Goal: Task Accomplishment & Management: Complete application form

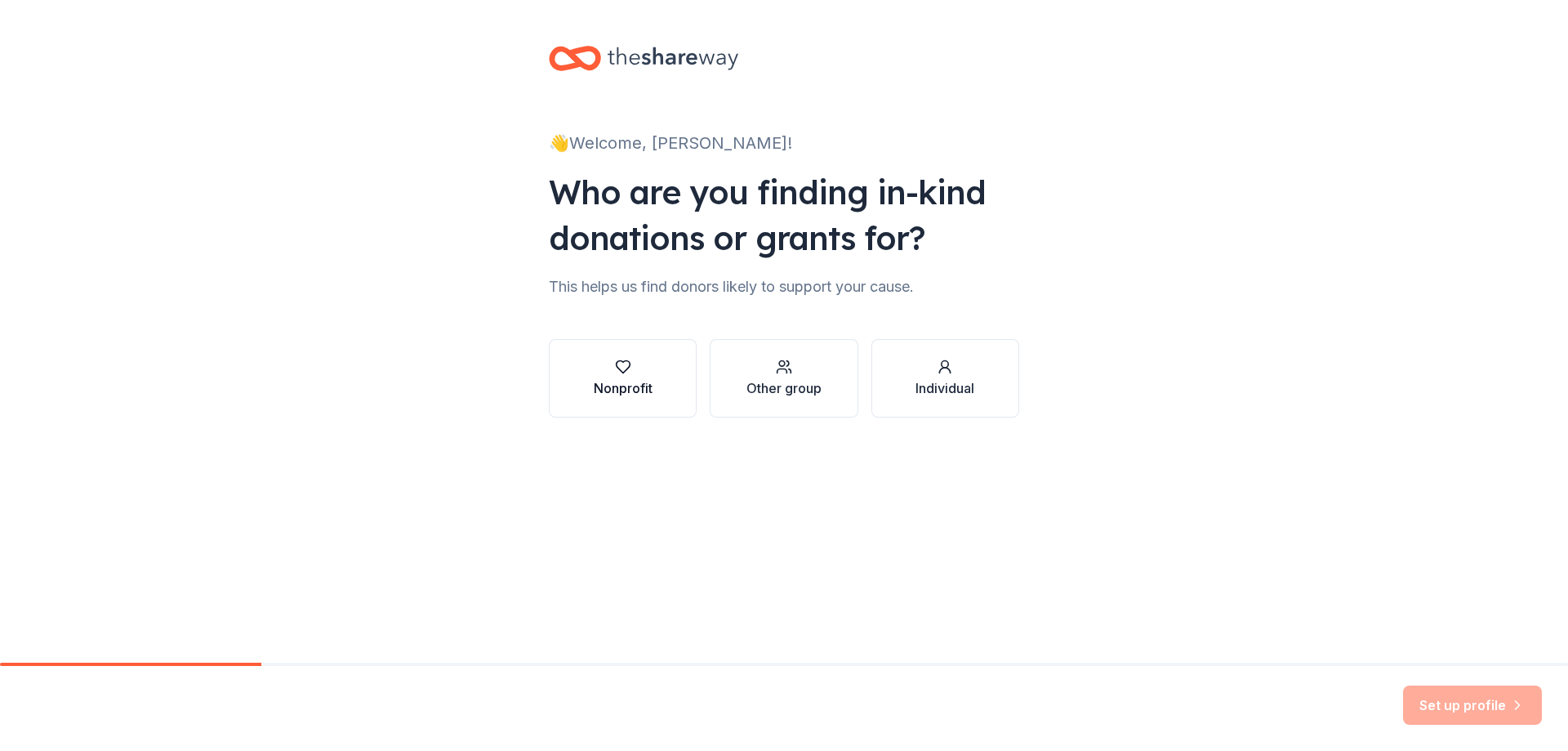
click at [613, 355] on button "Nonprofit" at bounding box center [623, 377] width 148 height 78
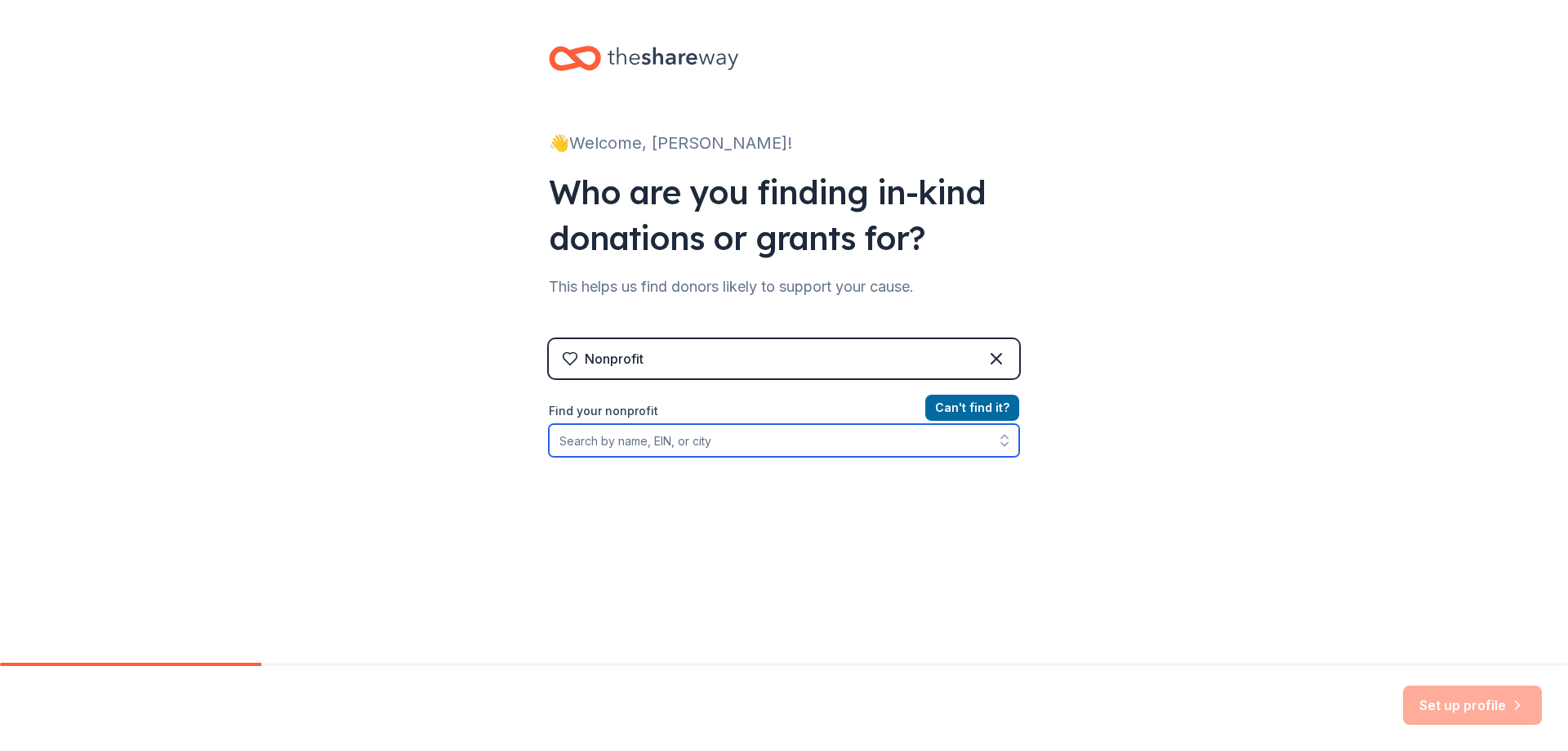
click at [617, 441] on input "Find your nonprofit" at bounding box center [784, 440] width 470 height 32
type input "[US_STATE] Critter Crusaders"
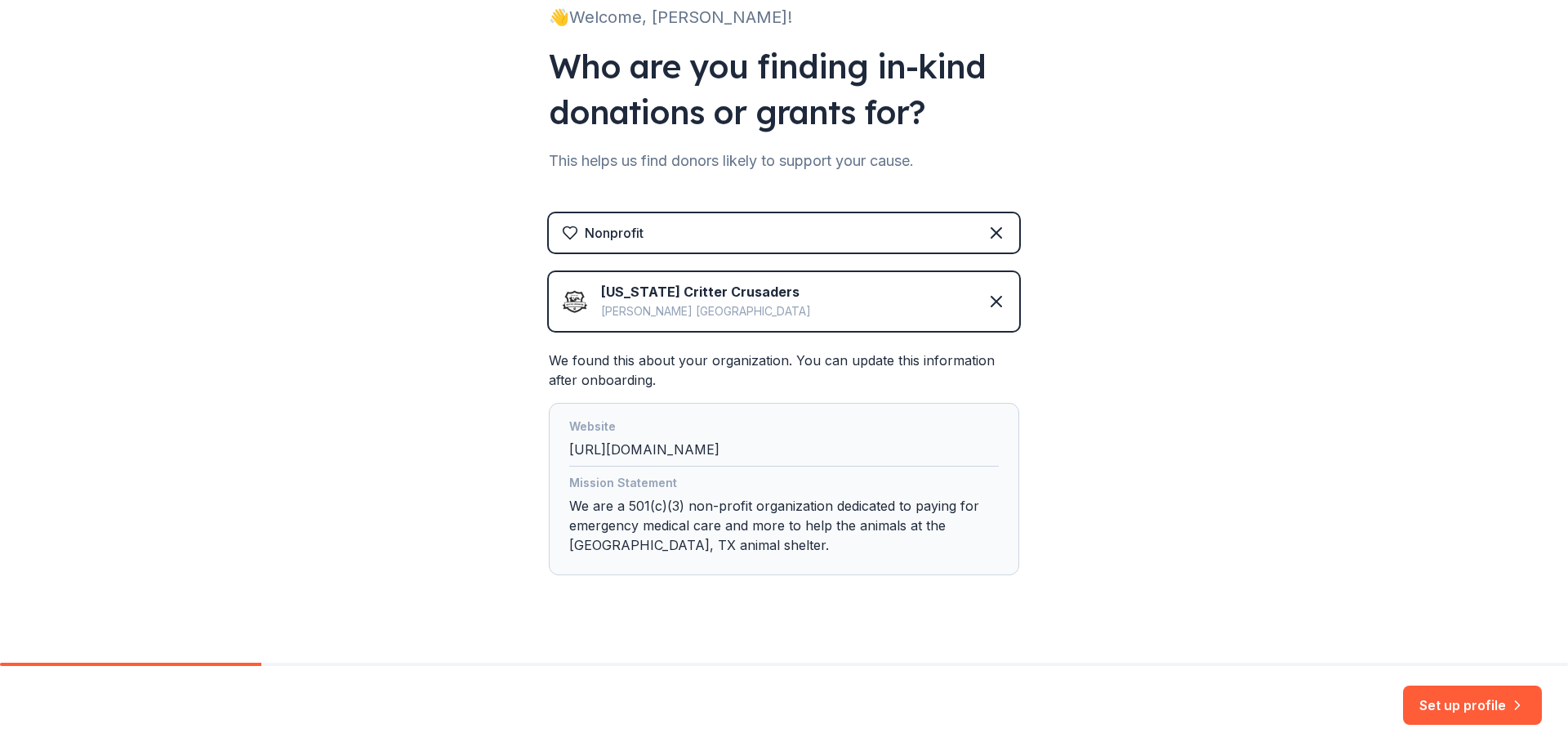
scroll to position [149, 0]
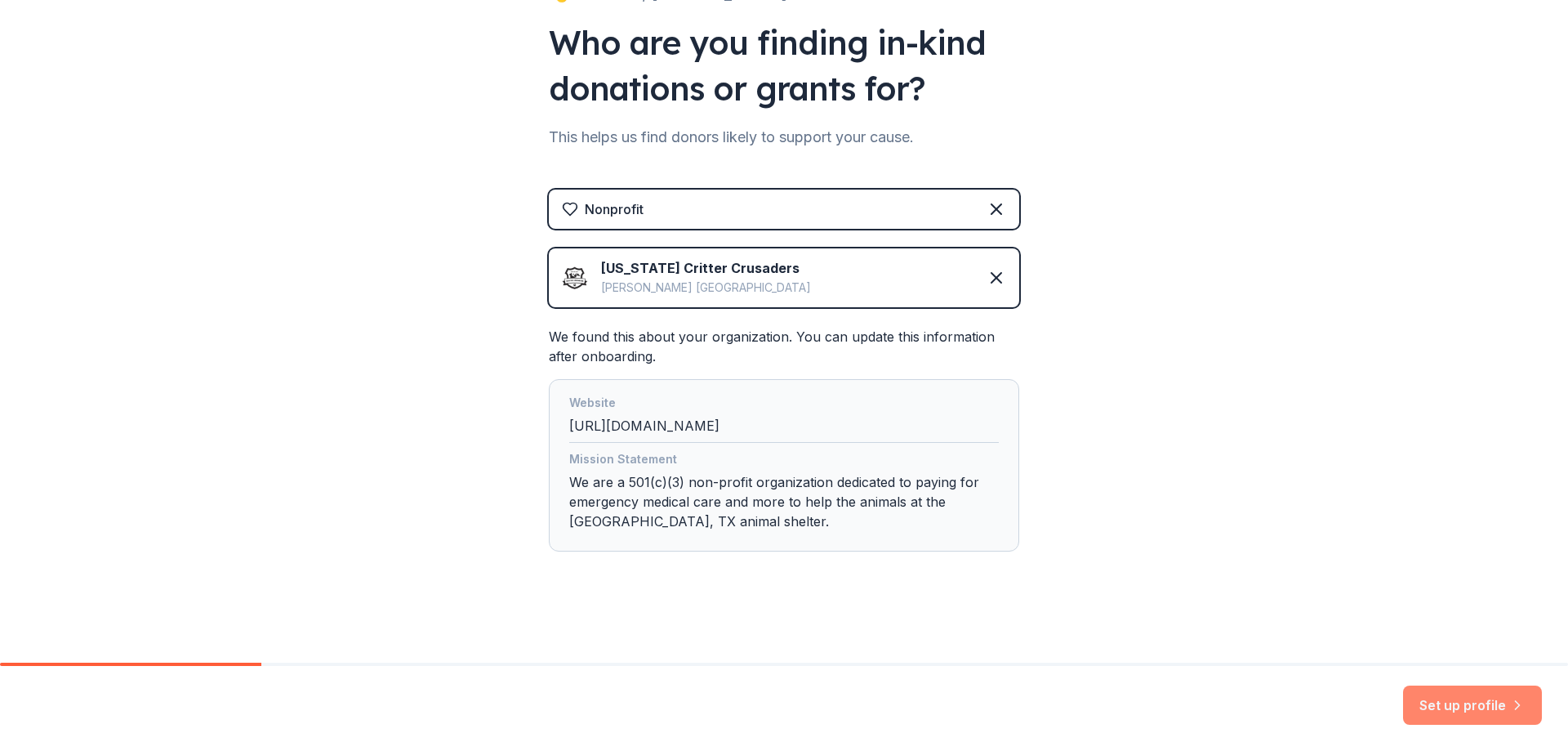
click at [1473, 707] on button "Set up profile" at bounding box center [1472, 705] width 139 height 39
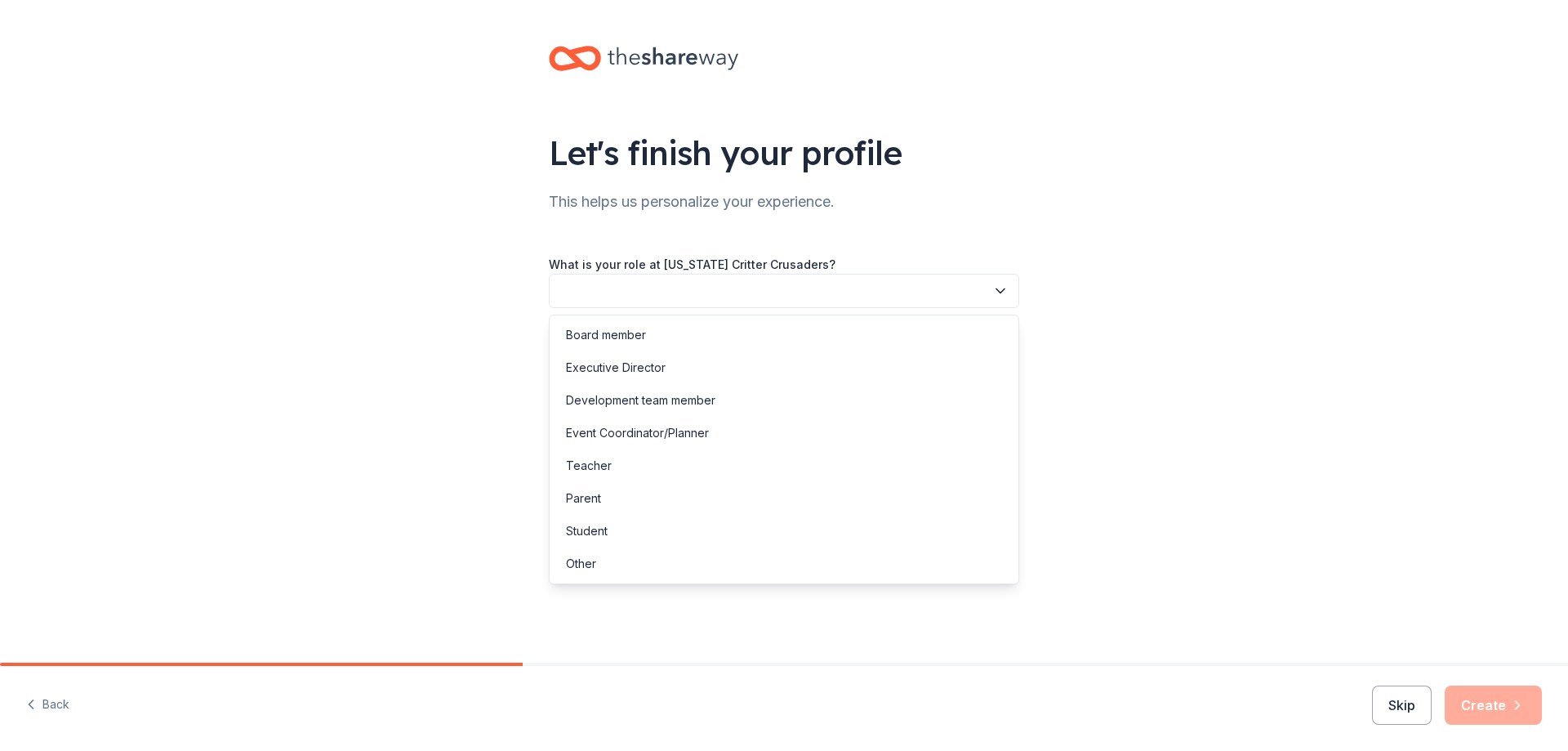
click at [993, 289] on icon "button" at bounding box center [1000, 290] width 17 height 17
click at [650, 333] on div "Board member" at bounding box center [783, 334] width 462 height 32
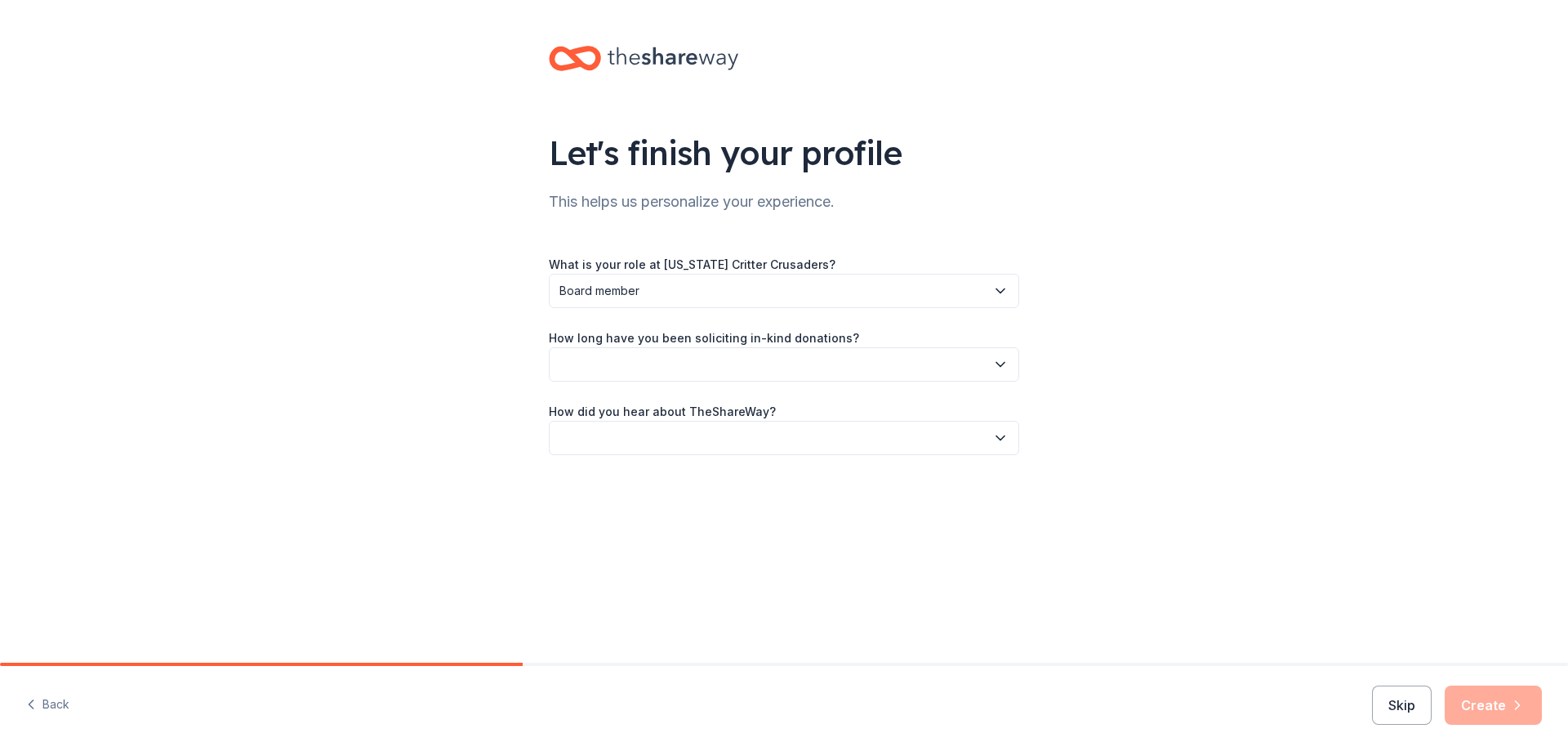
click at [673, 363] on button "button" at bounding box center [784, 364] width 470 height 34
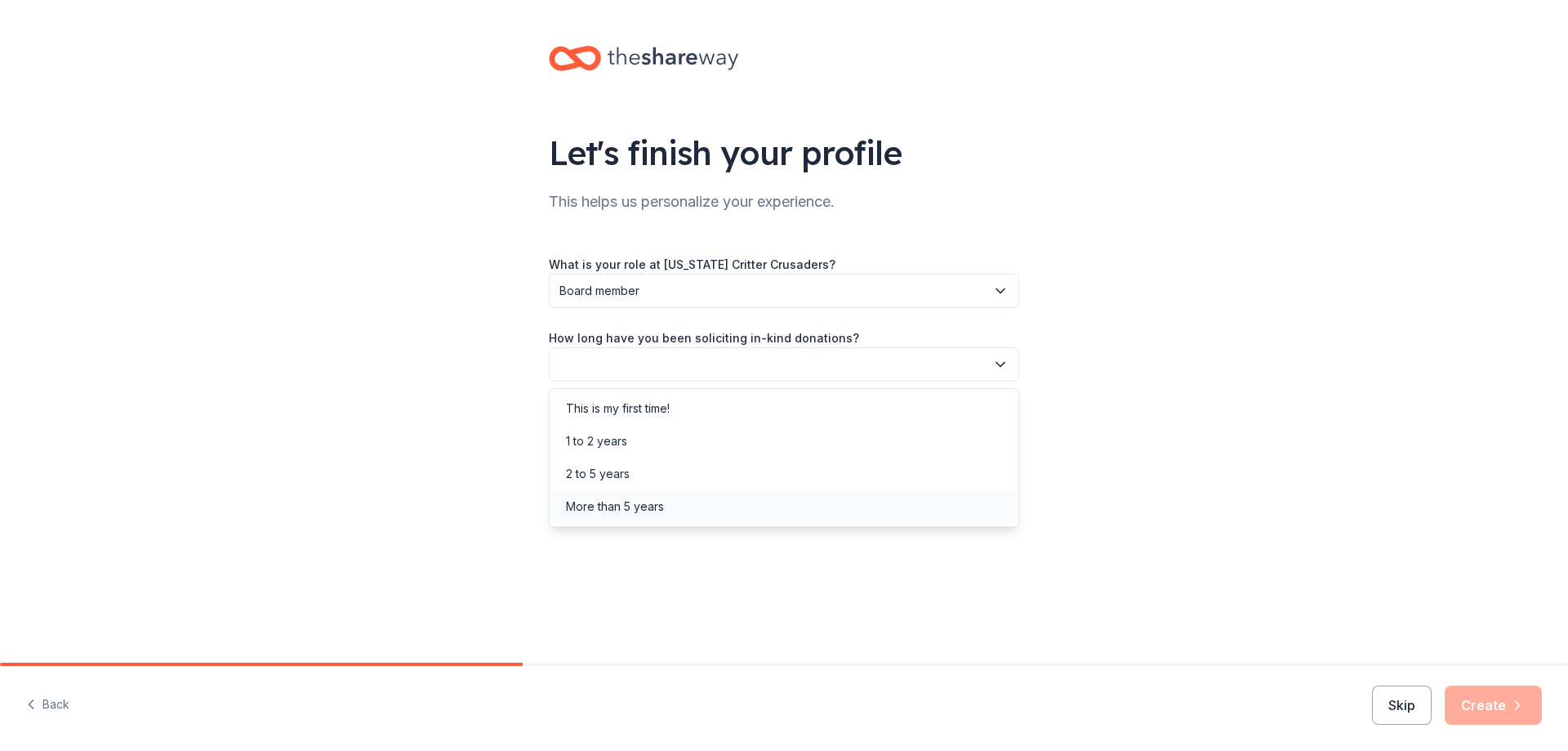
click at [654, 510] on div "More than 5 years" at bounding box center [615, 506] width 98 height 19
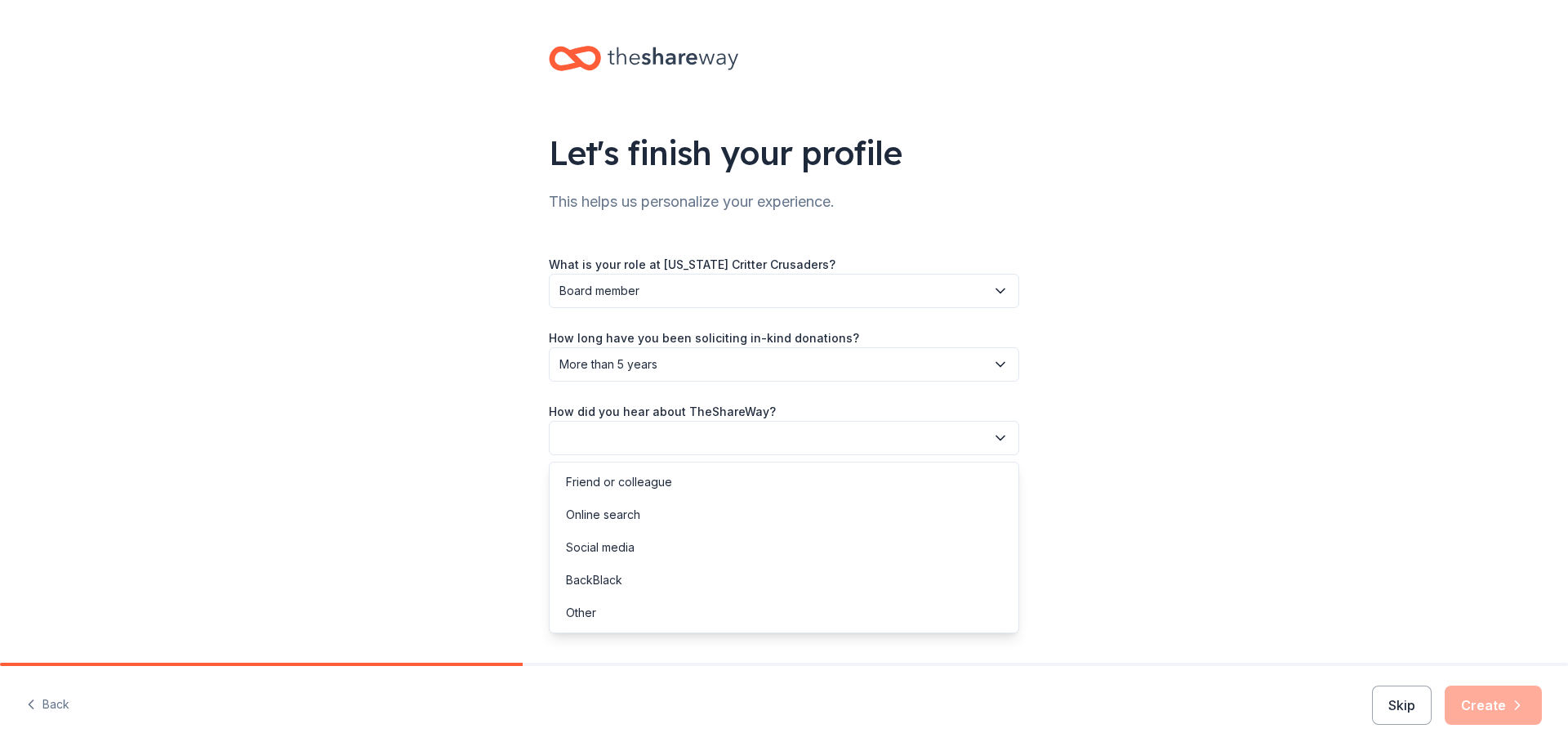
click at [638, 444] on button "button" at bounding box center [784, 437] width 470 height 34
click at [633, 513] on div "Online search" at bounding box center [602, 514] width 75 height 19
click at [1506, 709] on button "Create" at bounding box center [1493, 705] width 97 height 39
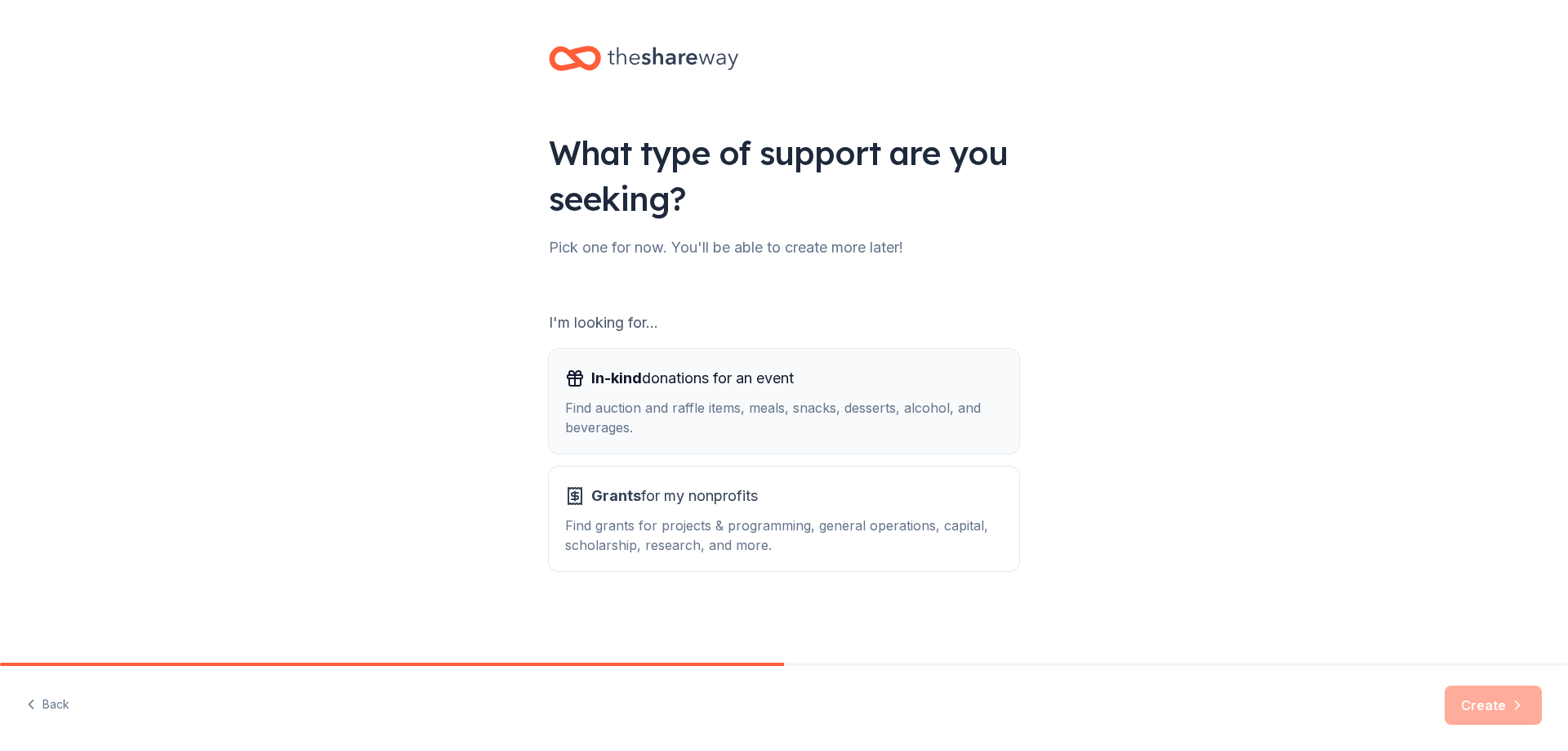
click at [735, 398] on div "Find auction and raffle items, meals, snacks, desserts, alcohol, and beverages." at bounding box center [783, 417] width 438 height 39
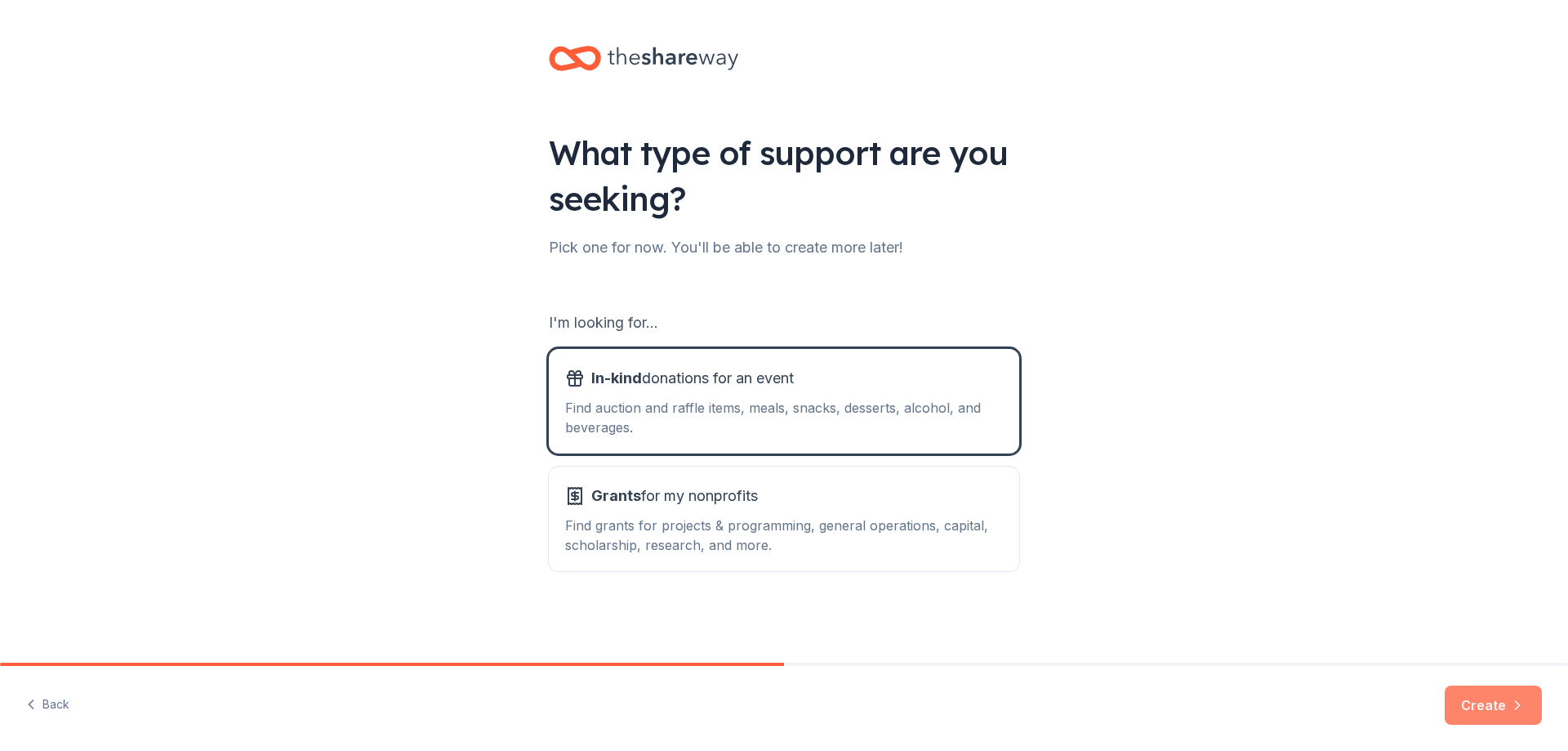
click at [1491, 716] on button "Create" at bounding box center [1493, 705] width 97 height 39
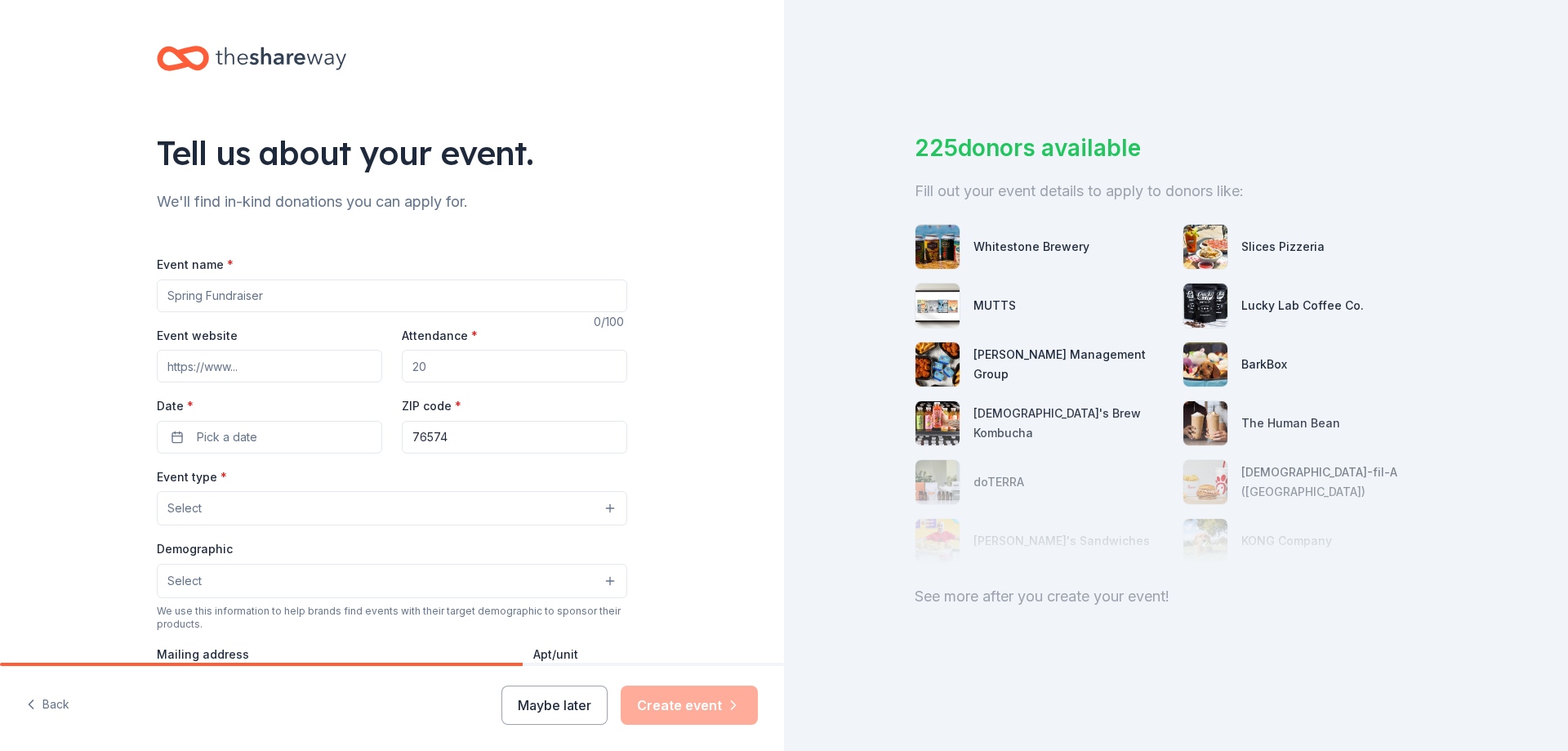
click at [195, 293] on input "Event name *" at bounding box center [392, 295] width 470 height 32
type input "2025 Spay-ghetti Dinner & Dance"
click at [183, 359] on input "Event website" at bounding box center [269, 365] width 225 height 32
type input "www.texascrittercrusaders.com"
click at [431, 365] on input "Attendance *" at bounding box center [514, 365] width 225 height 32
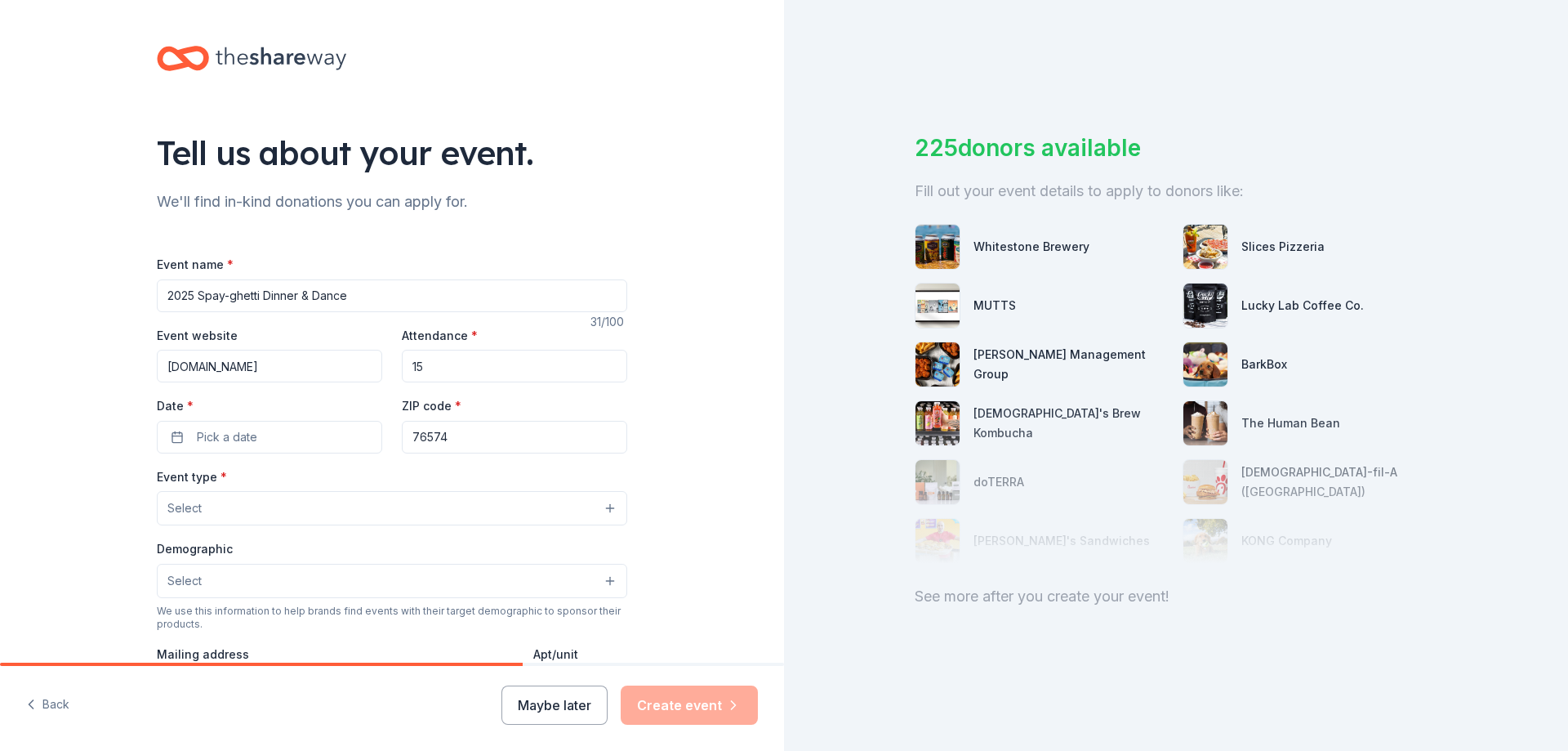
type input "1"
type input "2"
type input "150"
click at [196, 439] on span "Pick a date" at bounding box center [226, 437] width 61 height 19
click at [358, 479] on button "Go to next month" at bounding box center [352, 480] width 23 height 23
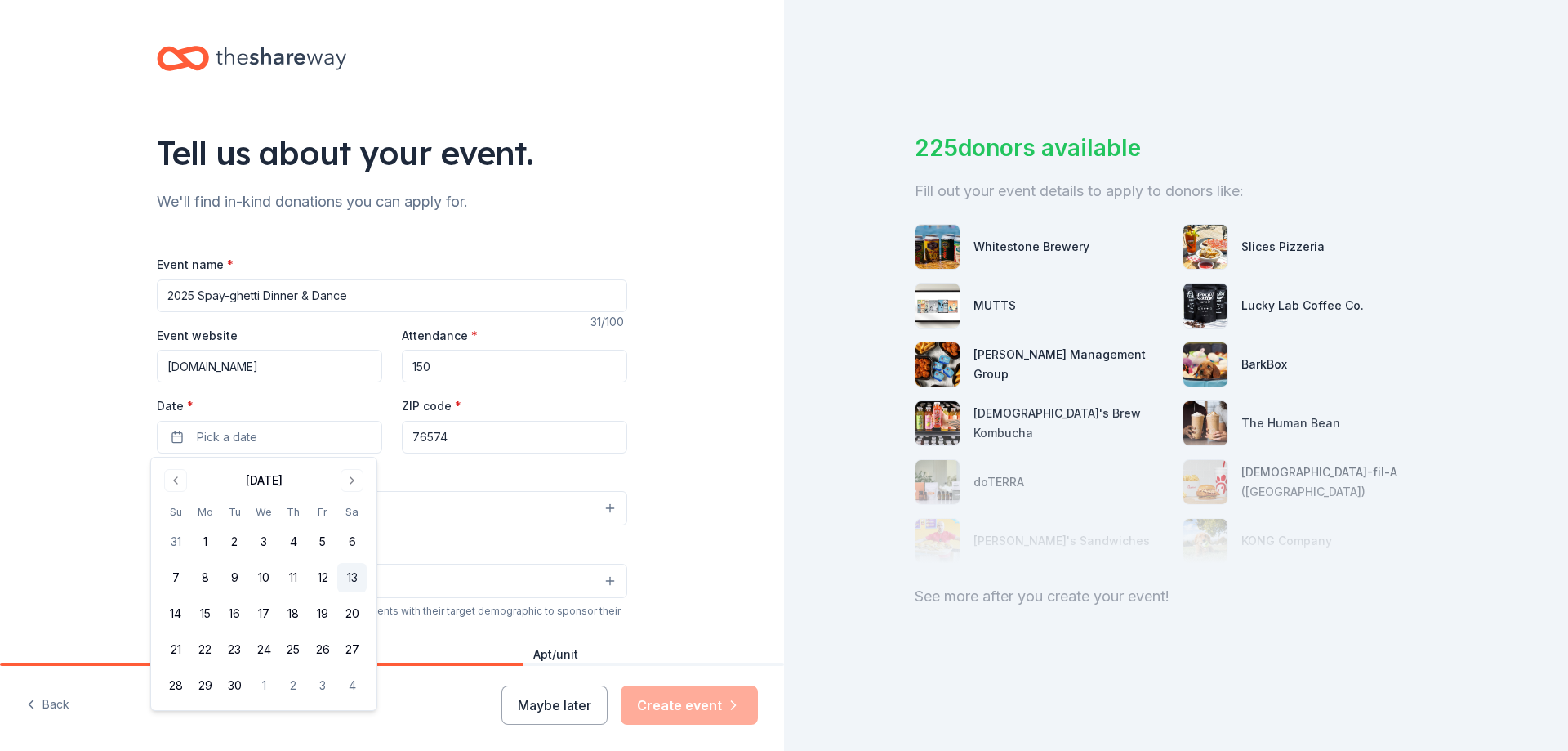
click at [361, 576] on button "13" at bounding box center [353, 577] width 30 height 30
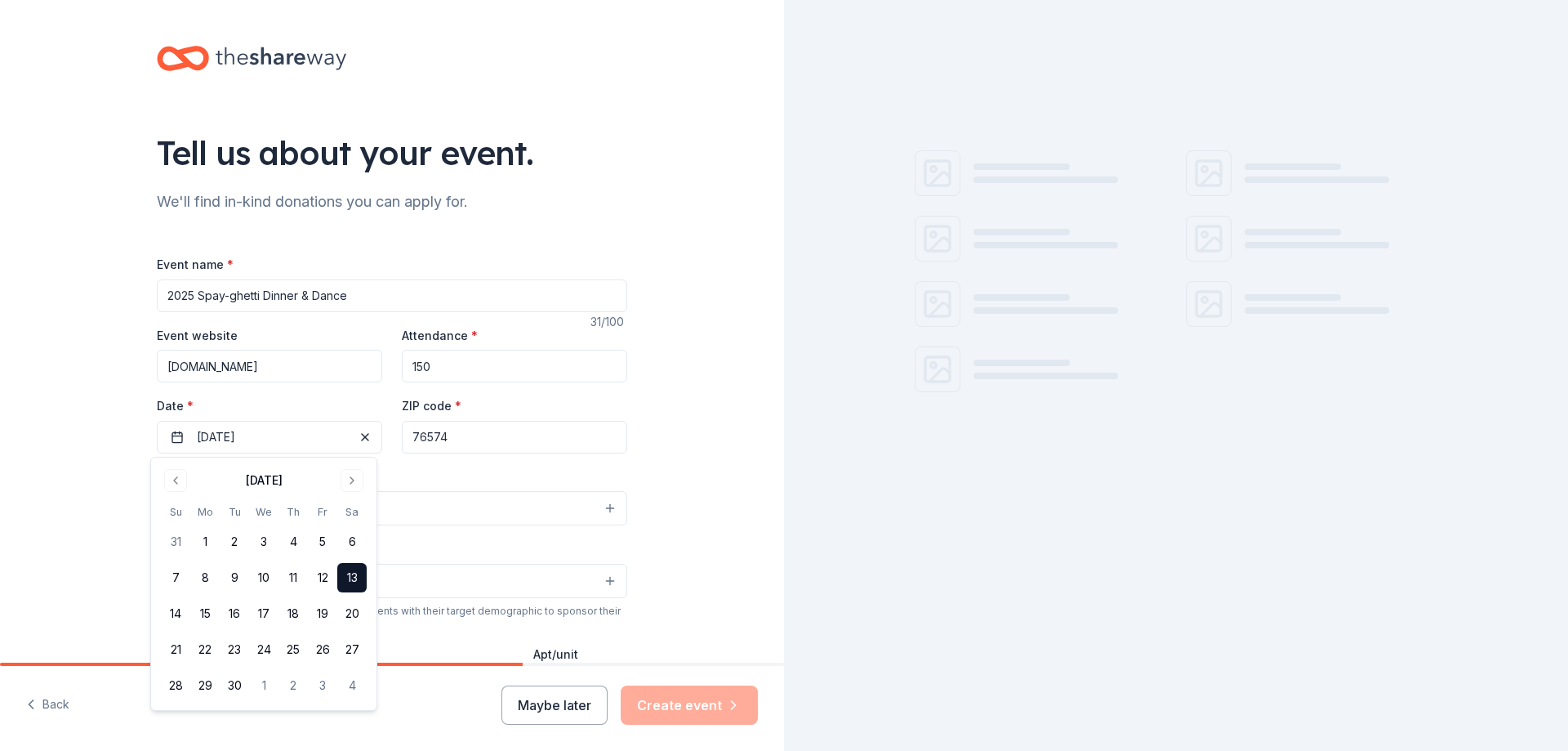
click at [452, 459] on div "Event name * 2025 Spay-ghetti Dinner & Dance 31 /100 Event website www.texascri…" at bounding box center [392, 632] width 470 height 755
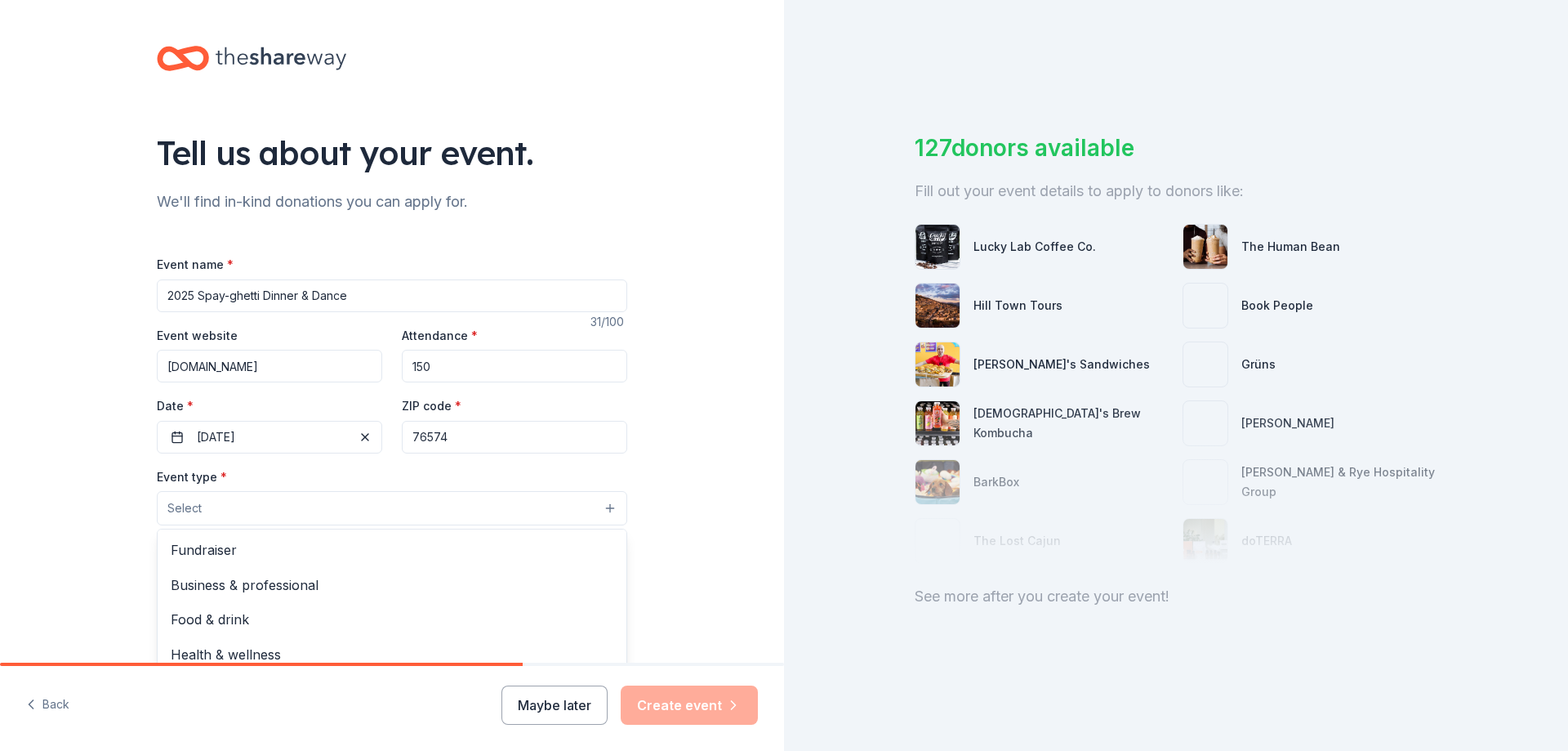
click at [230, 509] on button "Select" at bounding box center [392, 508] width 470 height 34
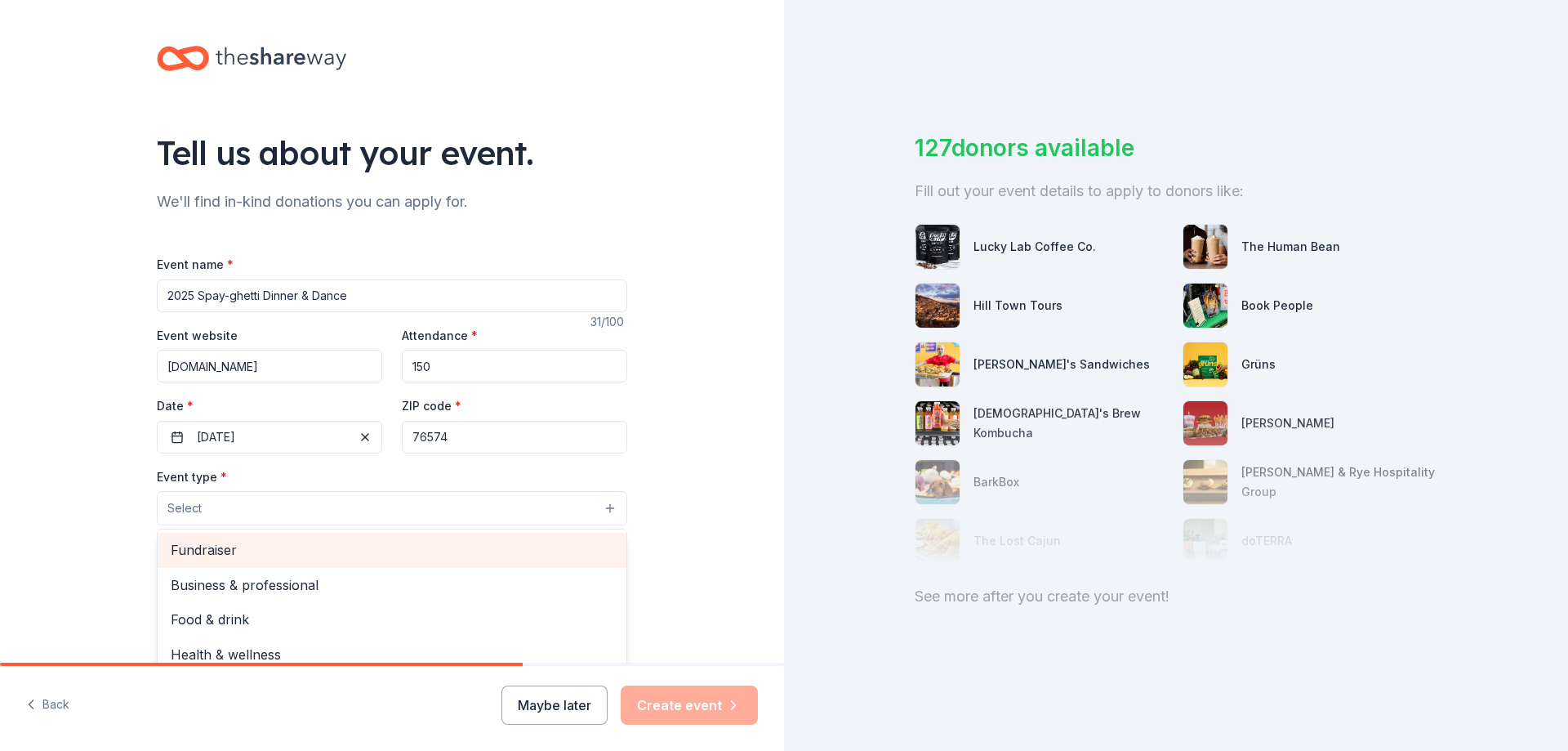
click at [229, 555] on span "Fundraiser" at bounding box center [392, 549] width 443 height 21
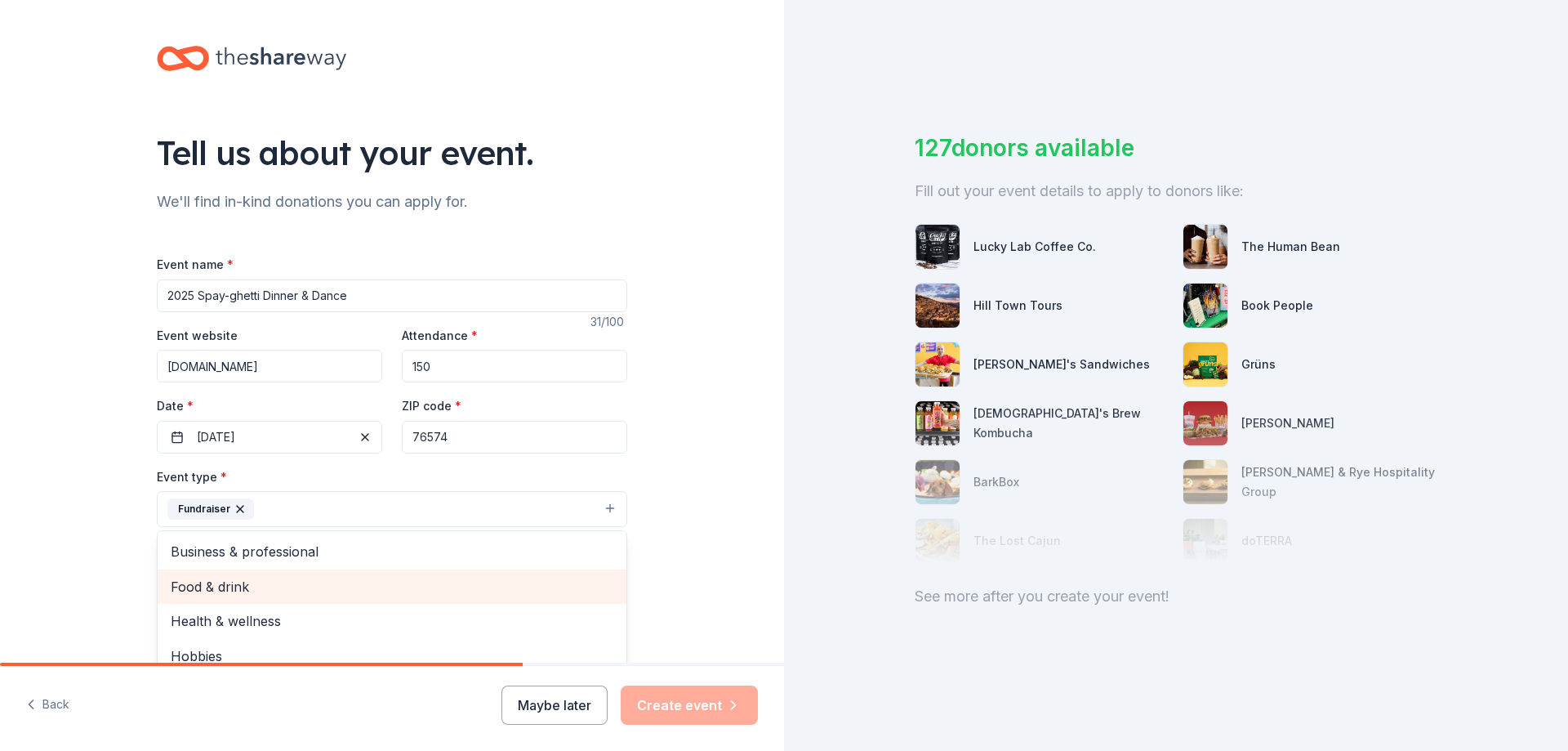
click at [206, 585] on span "Food & drink" at bounding box center [392, 586] width 443 height 21
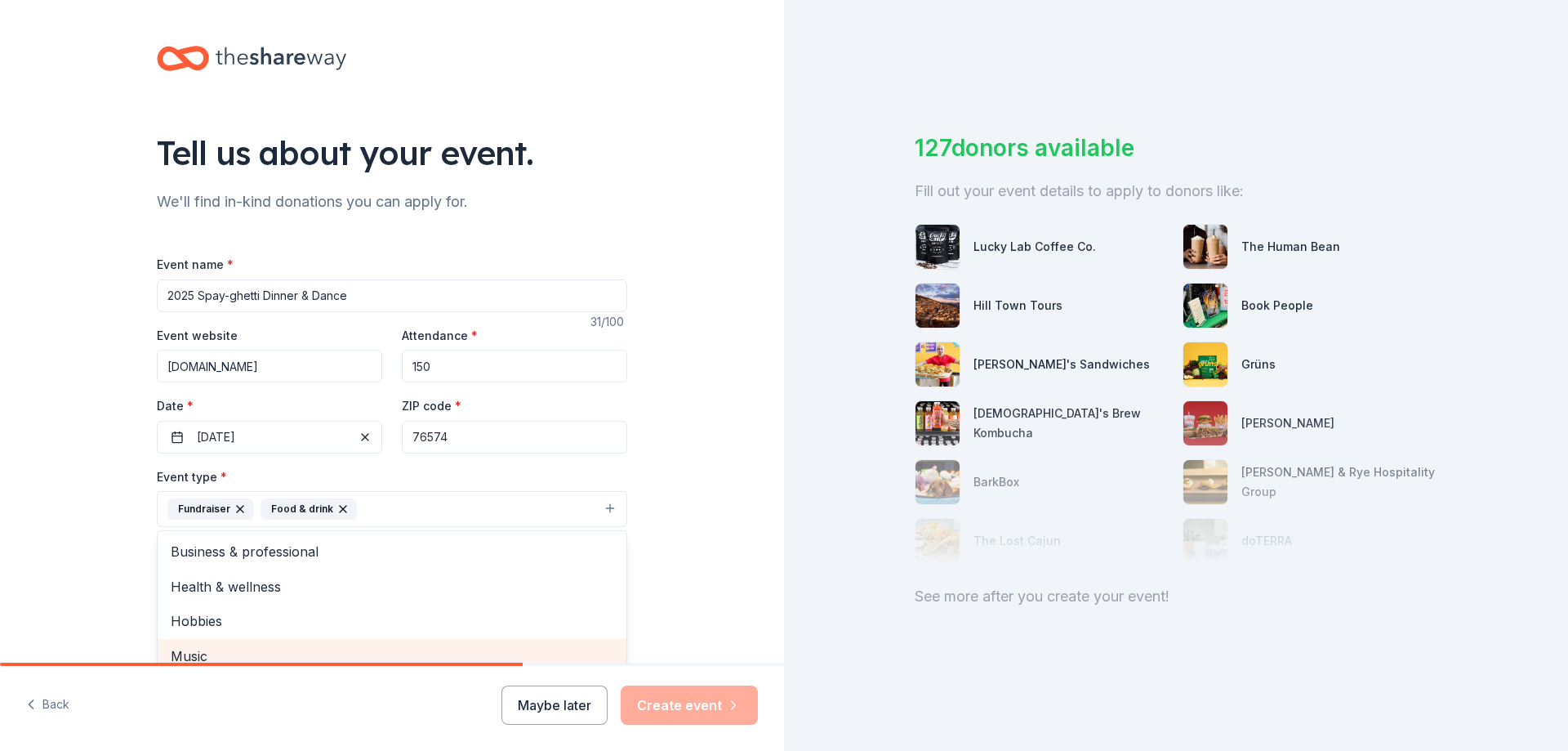
click at [200, 654] on span "Music" at bounding box center [392, 656] width 443 height 21
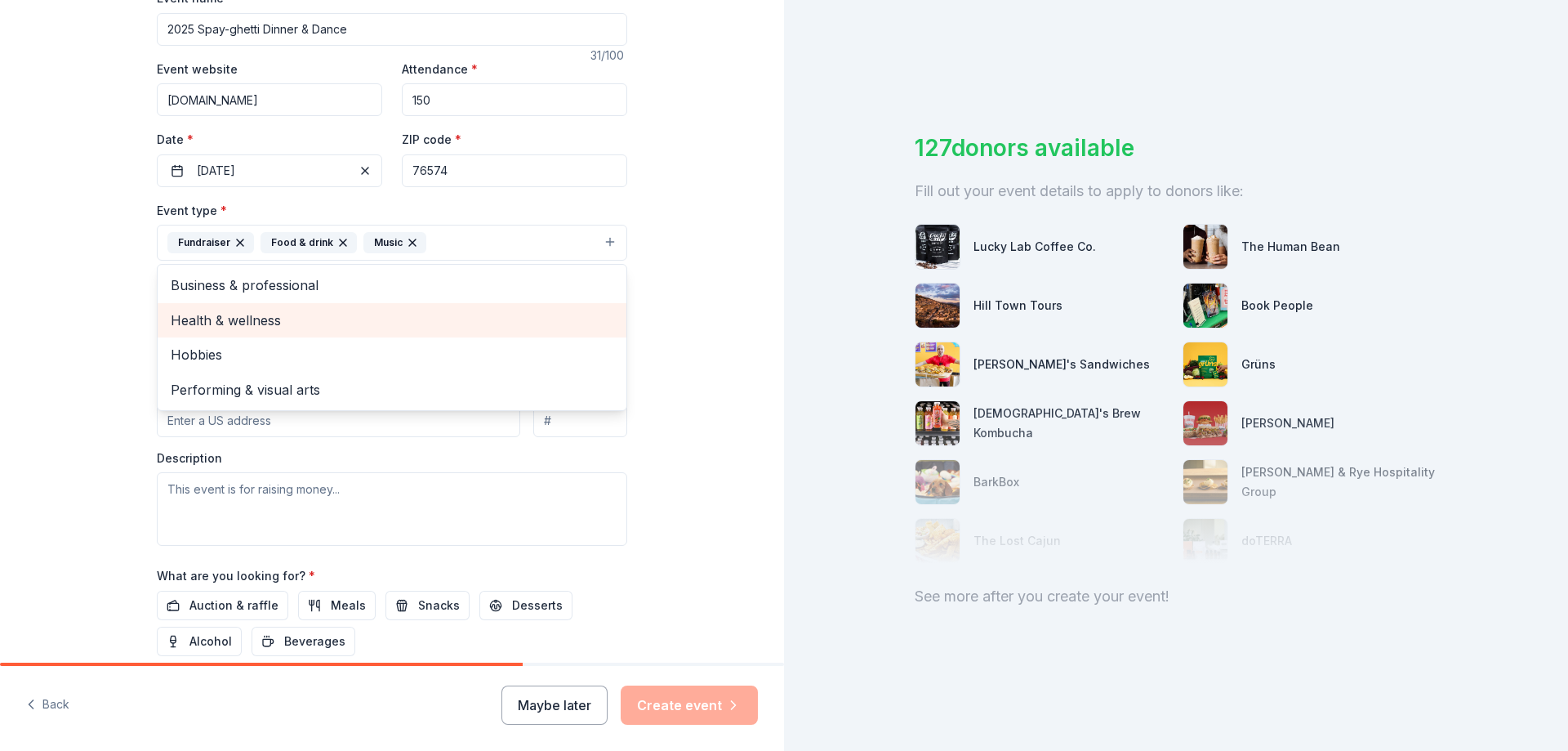
scroll to position [338, 0]
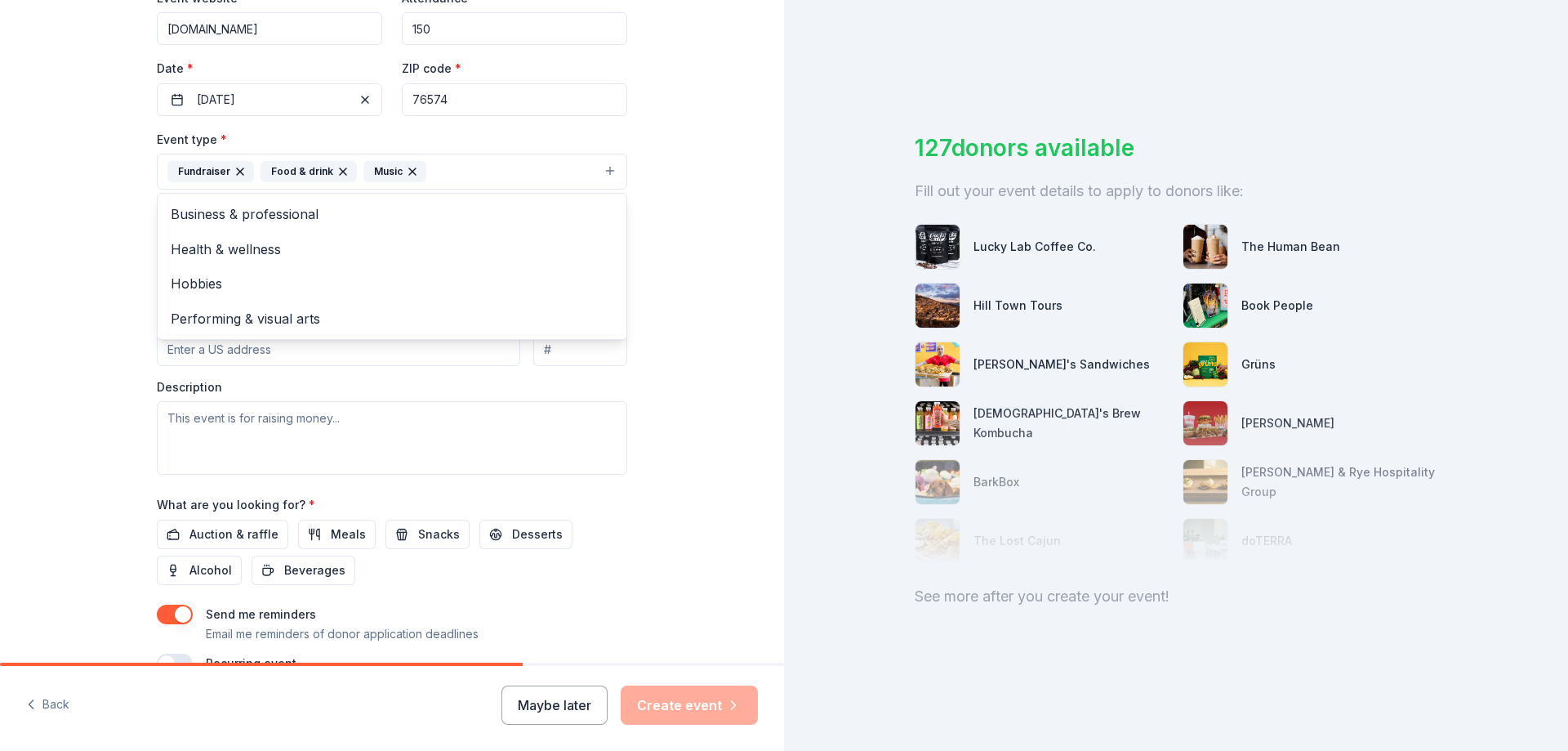
click at [85, 416] on div "Tell us about your event. We'll find in-kind donations you can apply for. Event…" at bounding box center [392, 206] width 784 height 1089
click at [437, 254] on button "Select" at bounding box center [392, 245] width 470 height 34
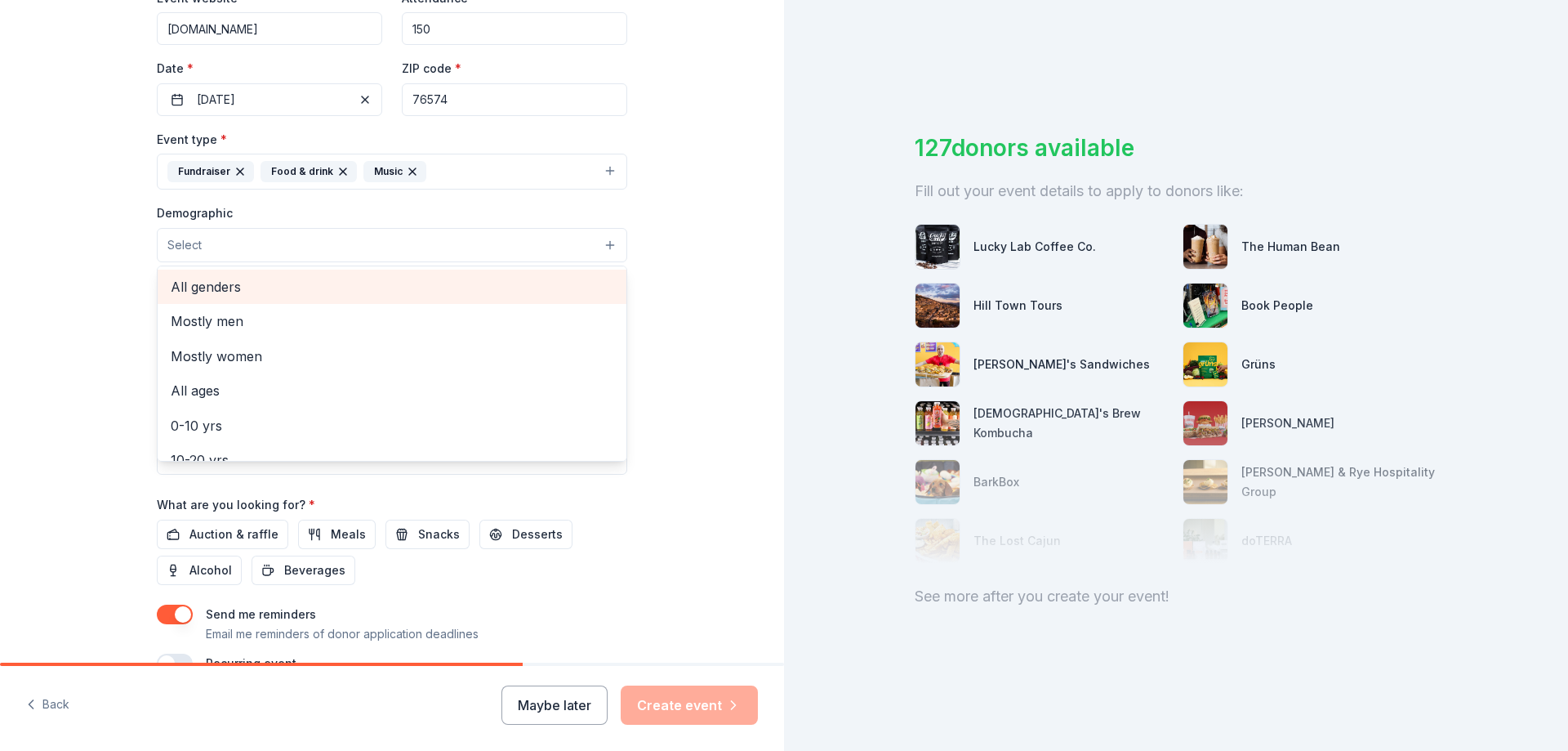
click at [196, 285] on span "All genders" at bounding box center [392, 287] width 443 height 21
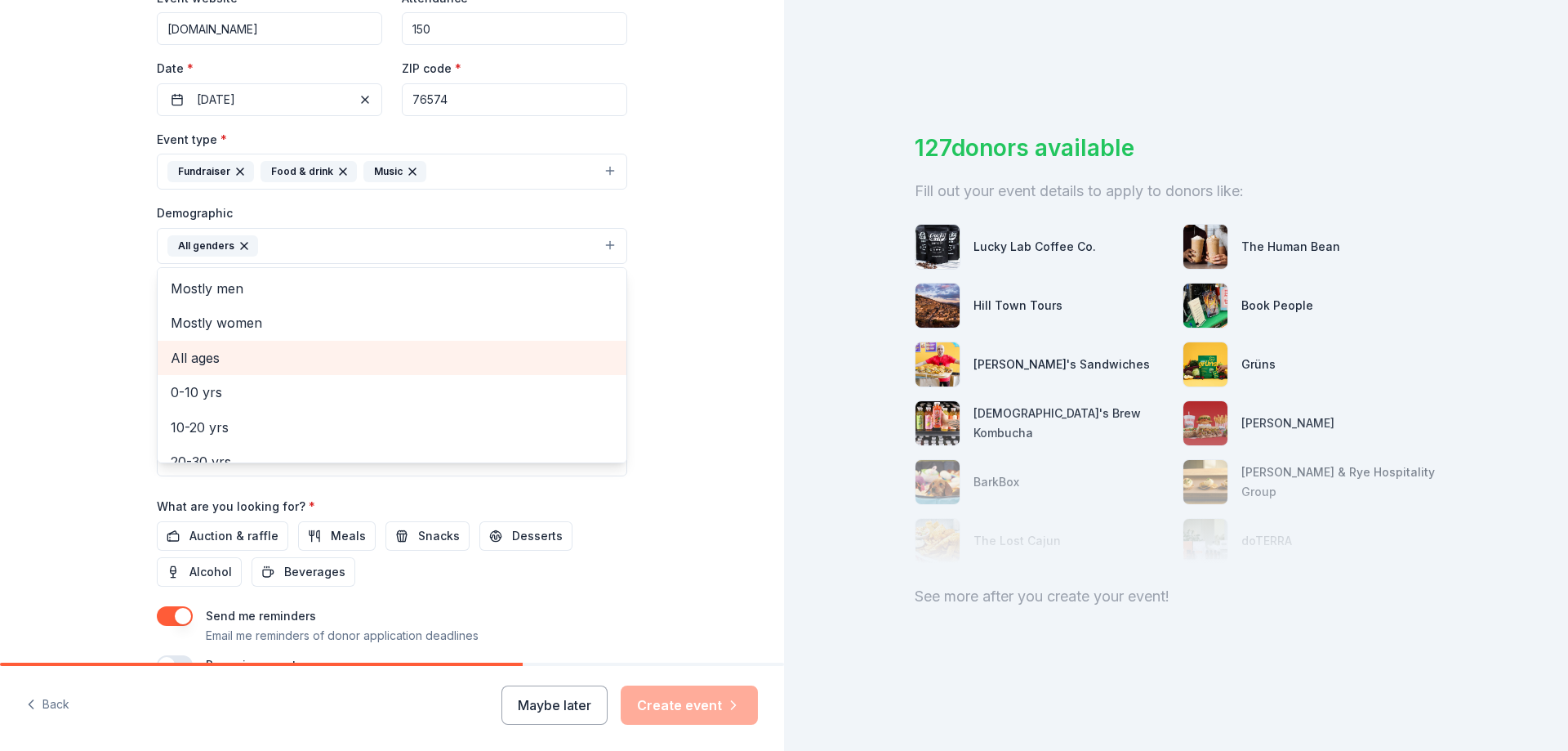
click at [202, 361] on span "All ages" at bounding box center [392, 358] width 443 height 21
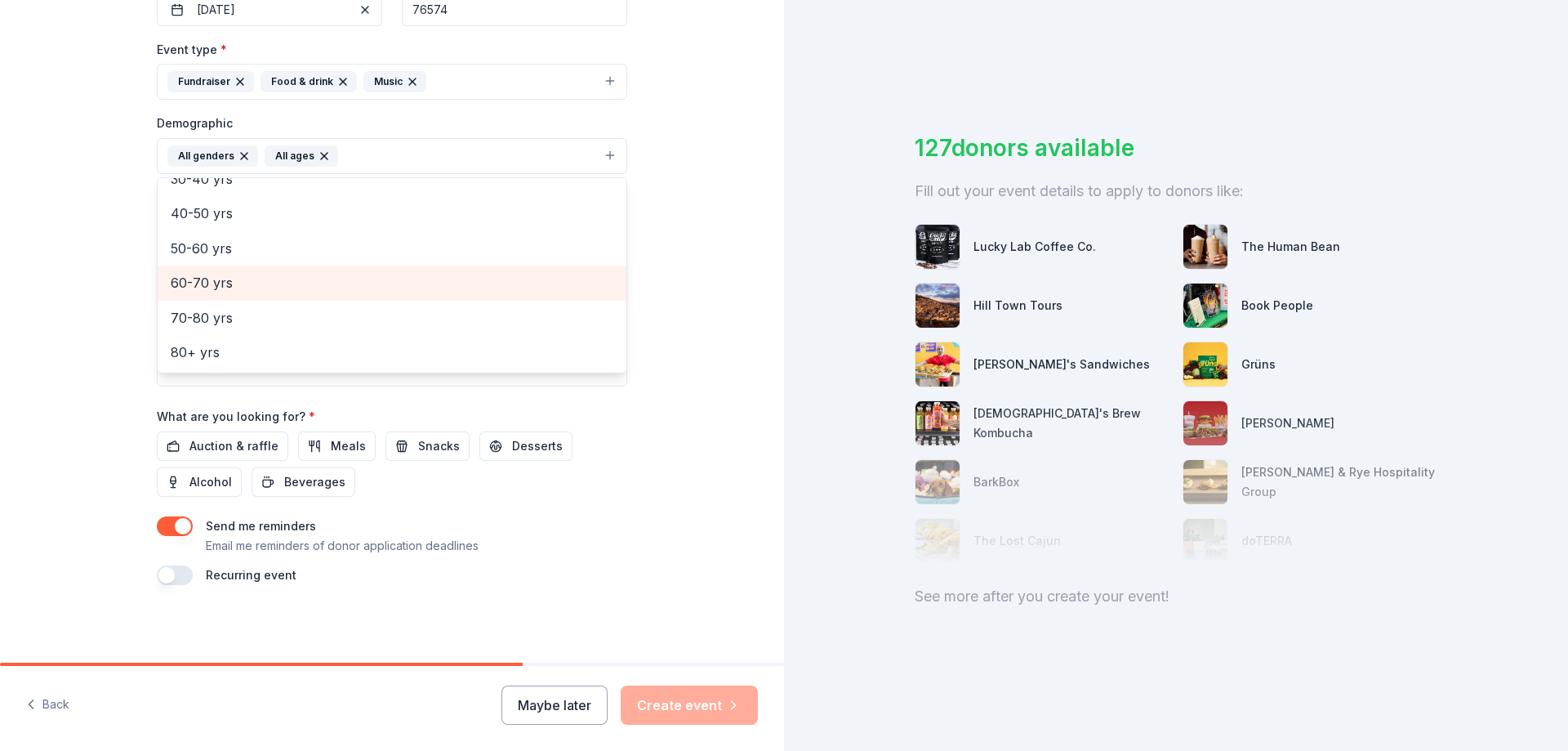
scroll to position [428, 0]
click at [70, 325] on div "Tell us about your event. We'll find in-kind donations you can apply for. Event…" at bounding box center [392, 117] width 784 height 1091
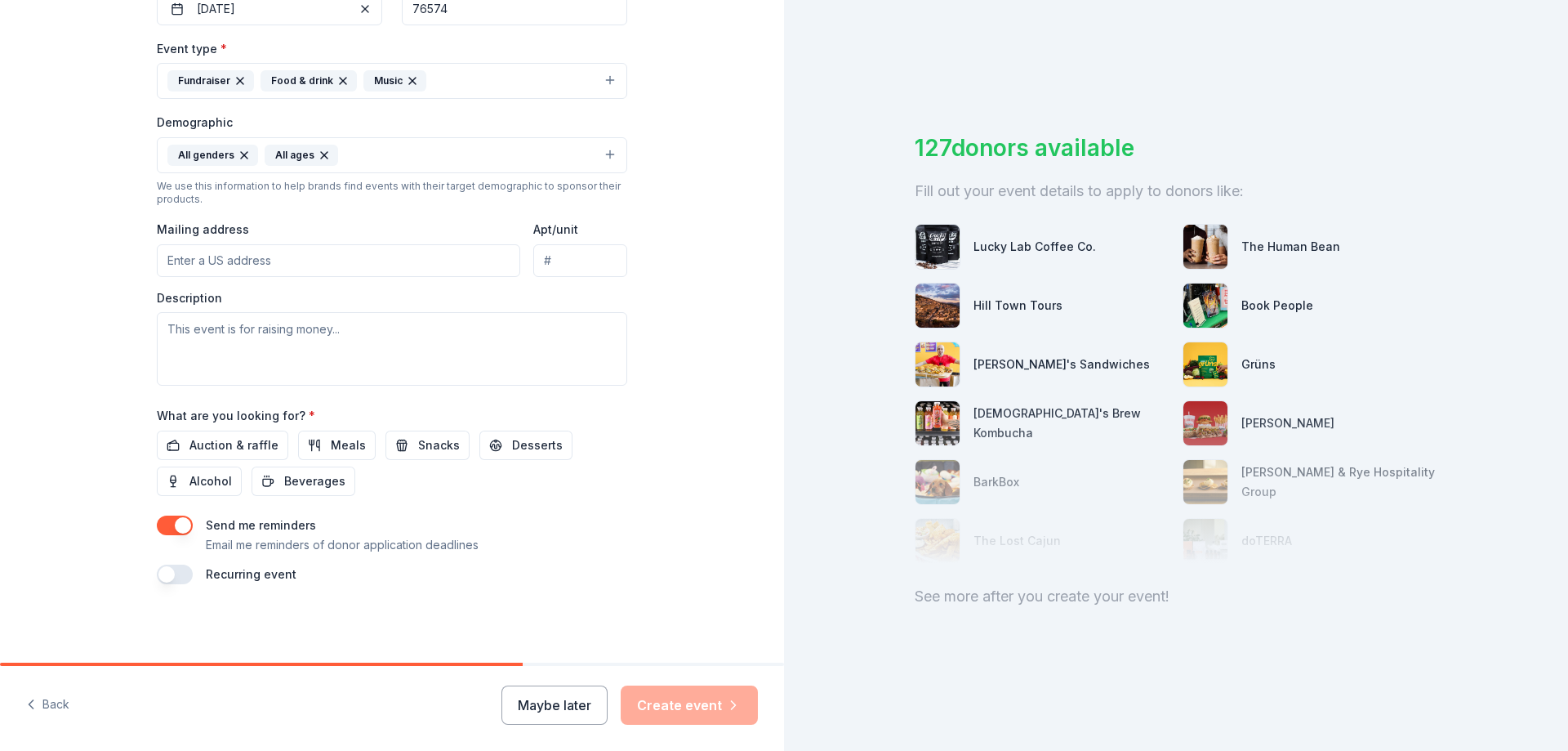
click at [197, 267] on input "Mailing address" at bounding box center [339, 260] width 363 height 32
type input "5101 FM 619"
click at [196, 333] on textarea at bounding box center [392, 349] width 470 height 74
type textarea "s"
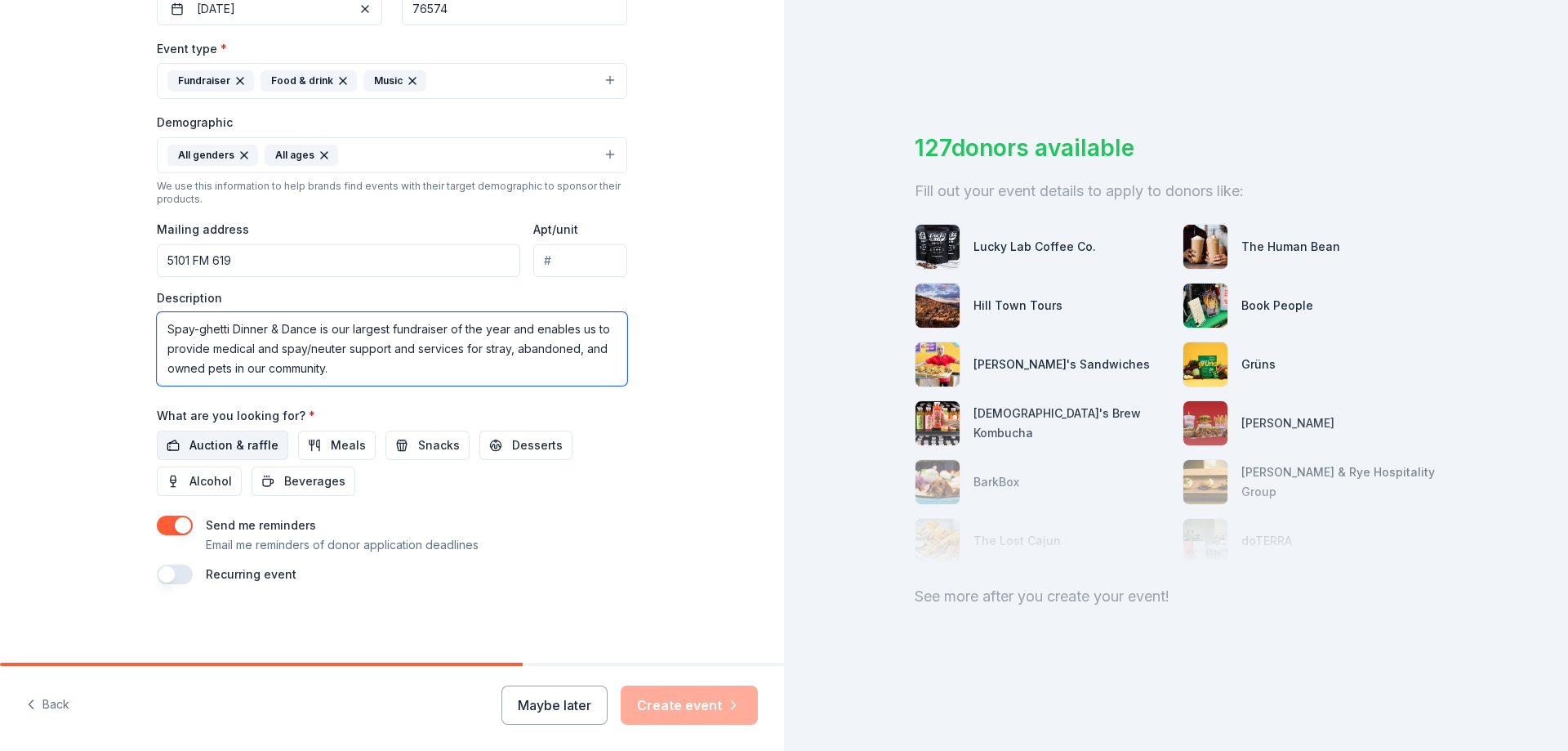
type textarea "Spay-ghetti Dinner & Dance is our largest fundraiser of the year and enables us…"
click at [225, 449] on span "Auction & raffle" at bounding box center [233, 445] width 89 height 19
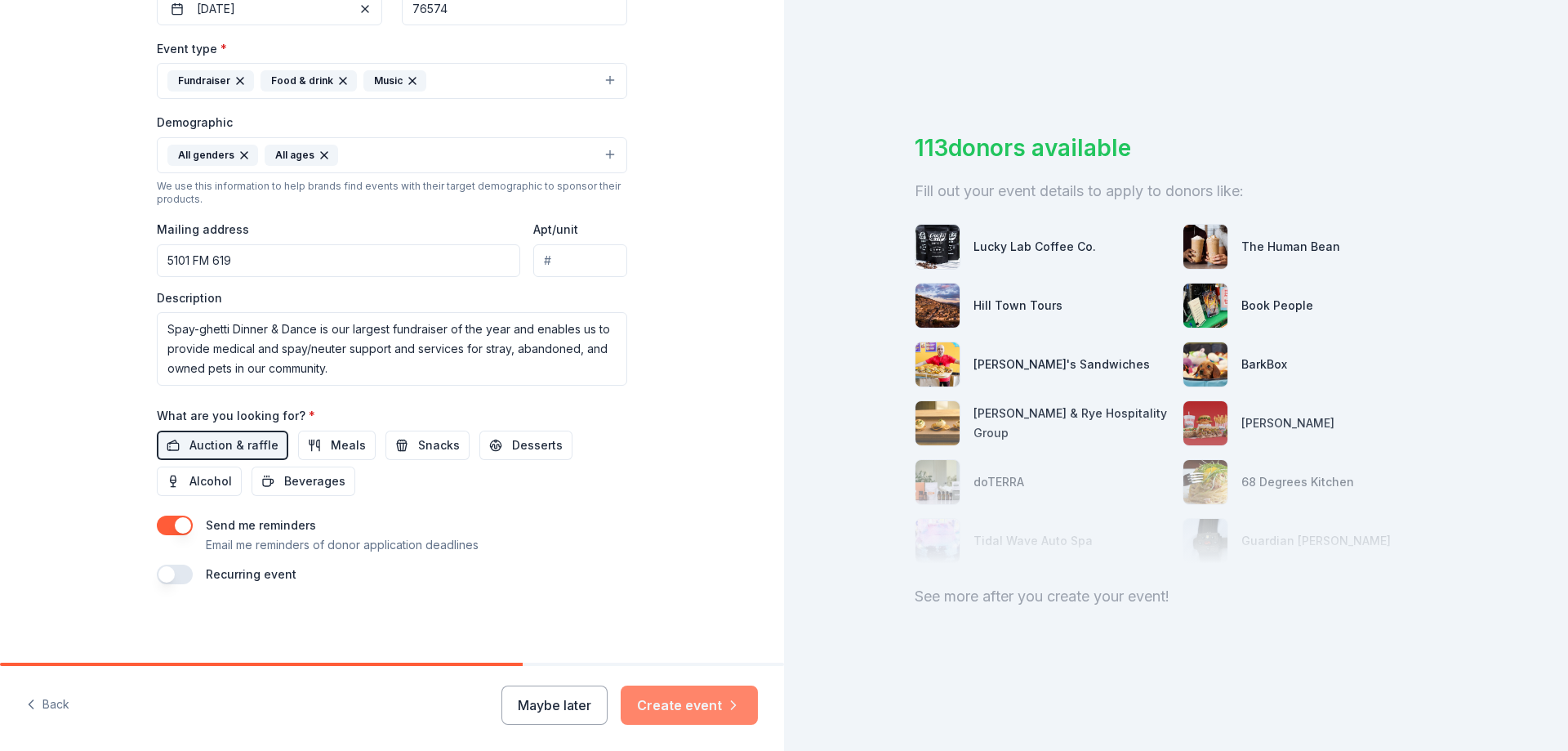
click at [690, 712] on button "Create event" at bounding box center [689, 705] width 137 height 39
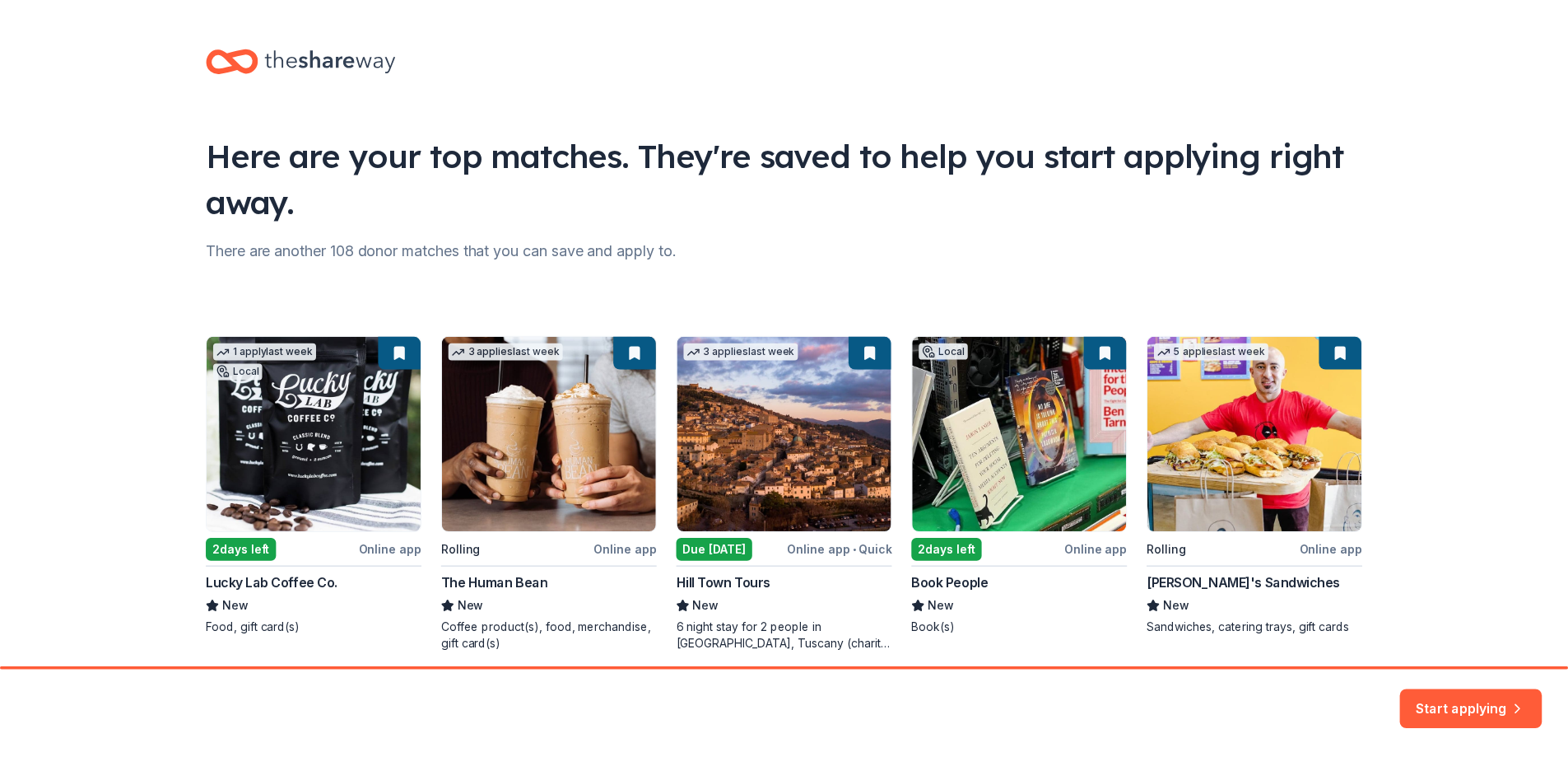
scroll to position [65, 0]
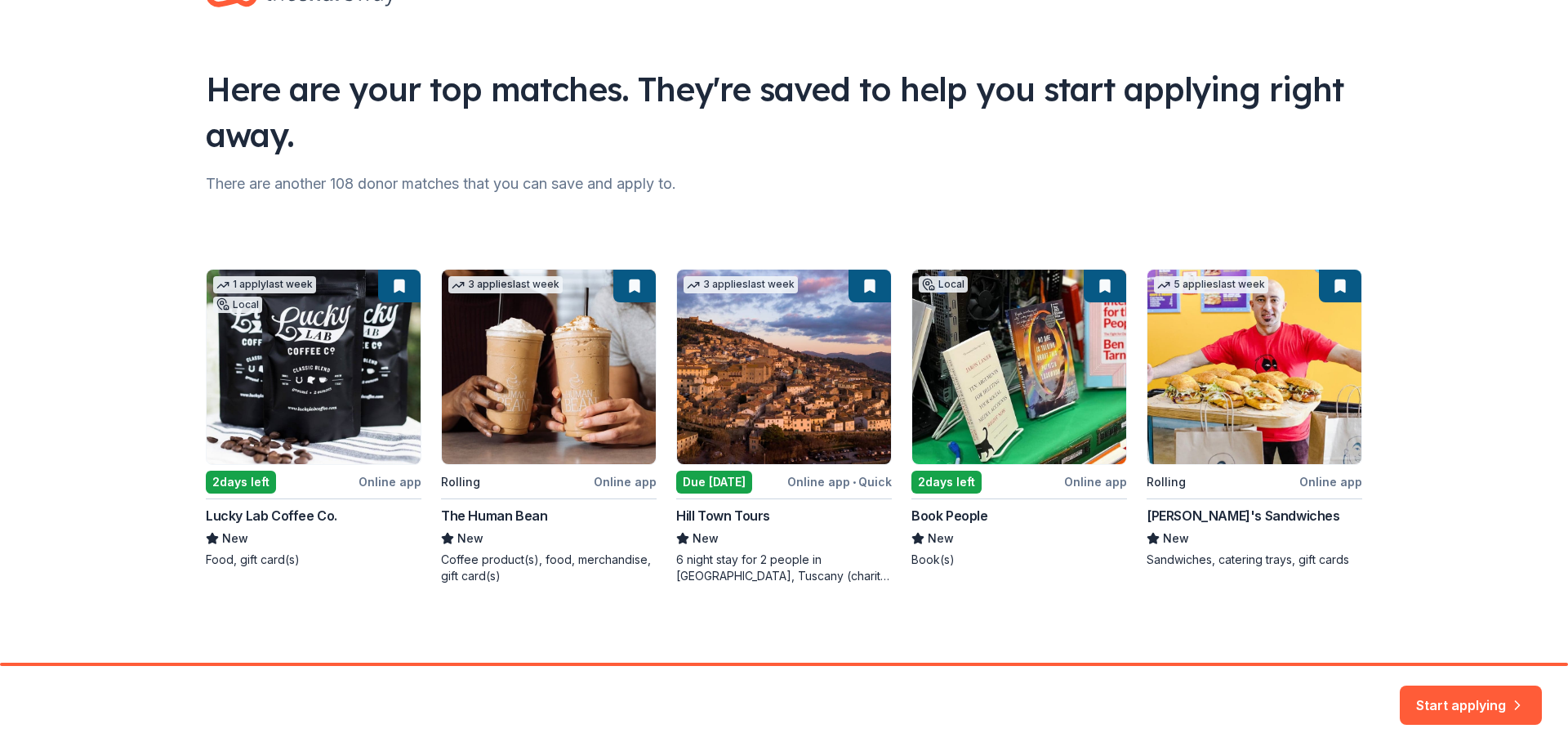
click at [253, 358] on div "1 apply last week Local 2 days left Online app Lucky Lab Coffee Co. New Food, g…" at bounding box center [784, 426] width 1156 height 315
click at [1465, 692] on button "Start applying" at bounding box center [1471, 695] width 142 height 39
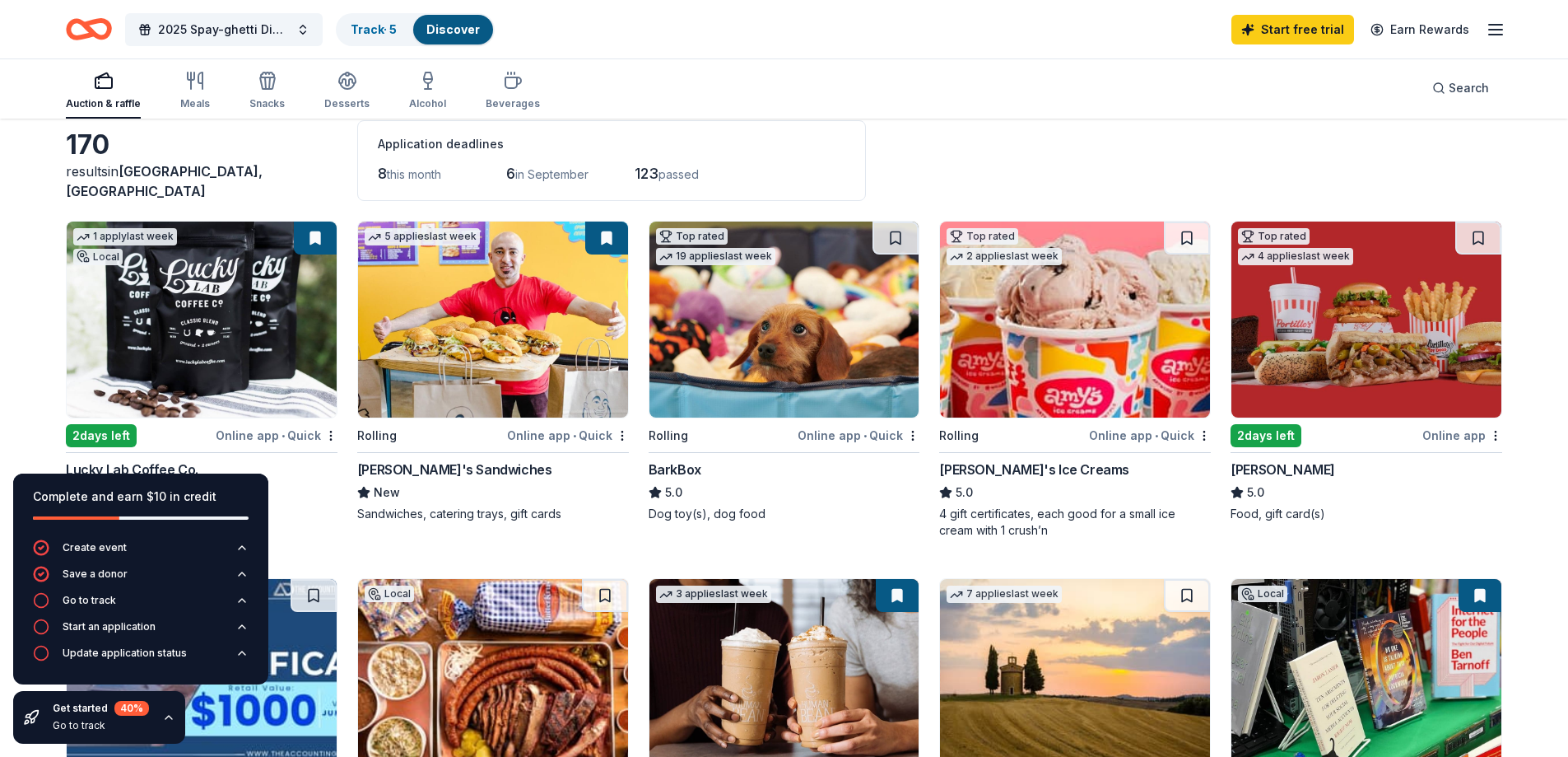
scroll to position [164, 0]
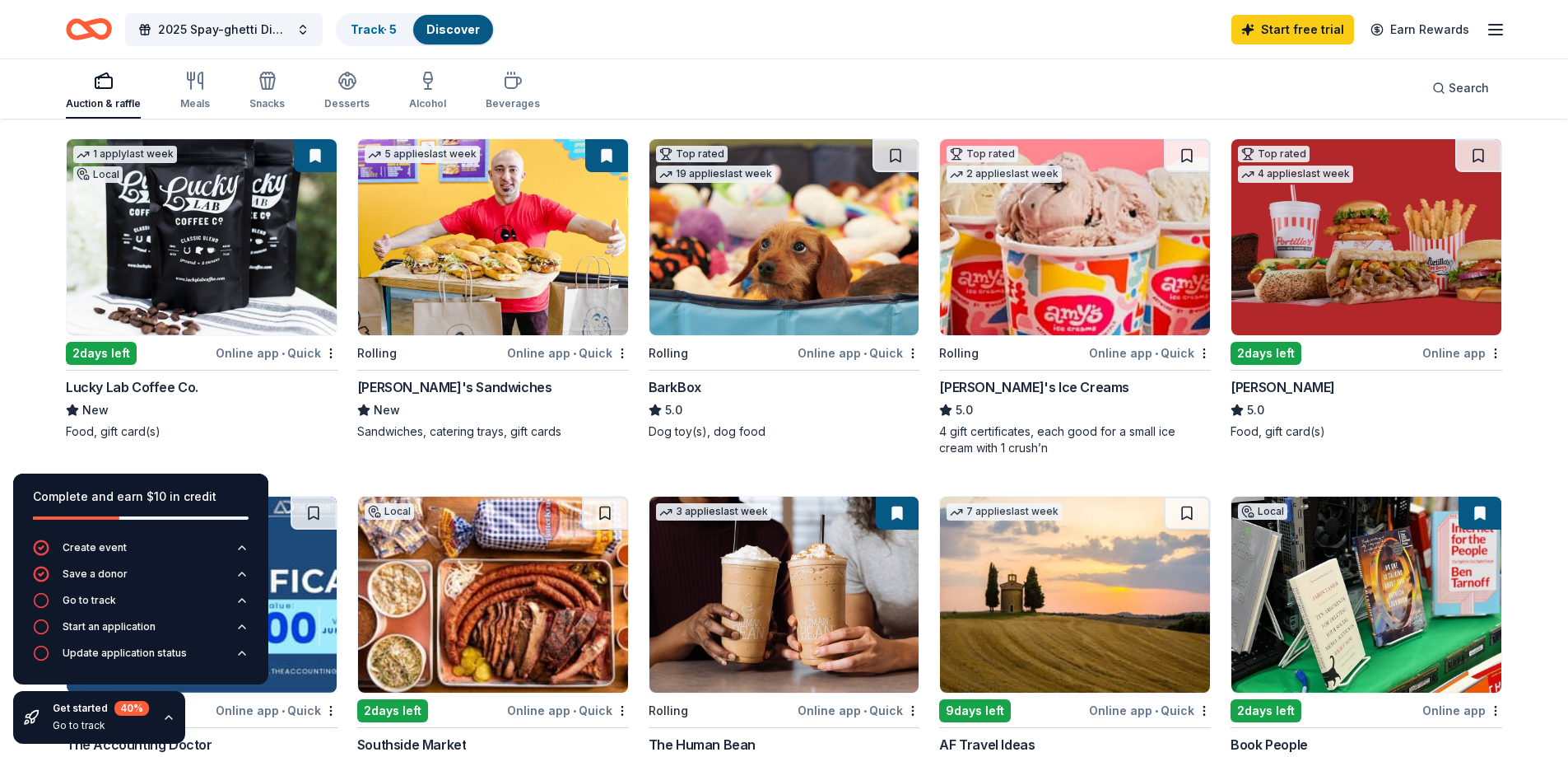
click at [136, 386] on div "Lucky Lab Coffee Co." at bounding box center [132, 386] width 133 height 19
click at [711, 333] on img at bounding box center [784, 237] width 270 height 196
click at [1044, 274] on img at bounding box center [1074, 237] width 270 height 196
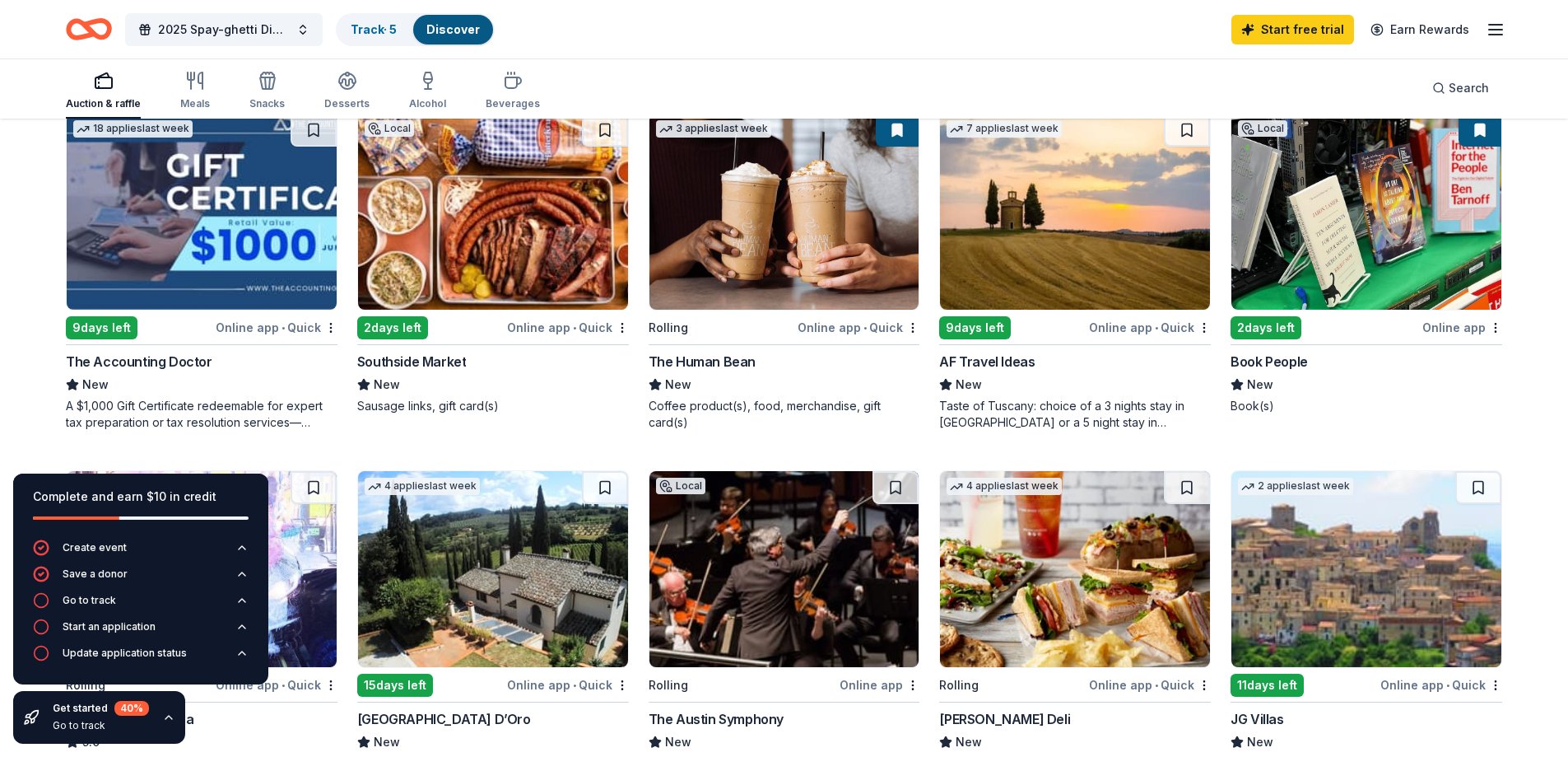
scroll to position [577, 0]
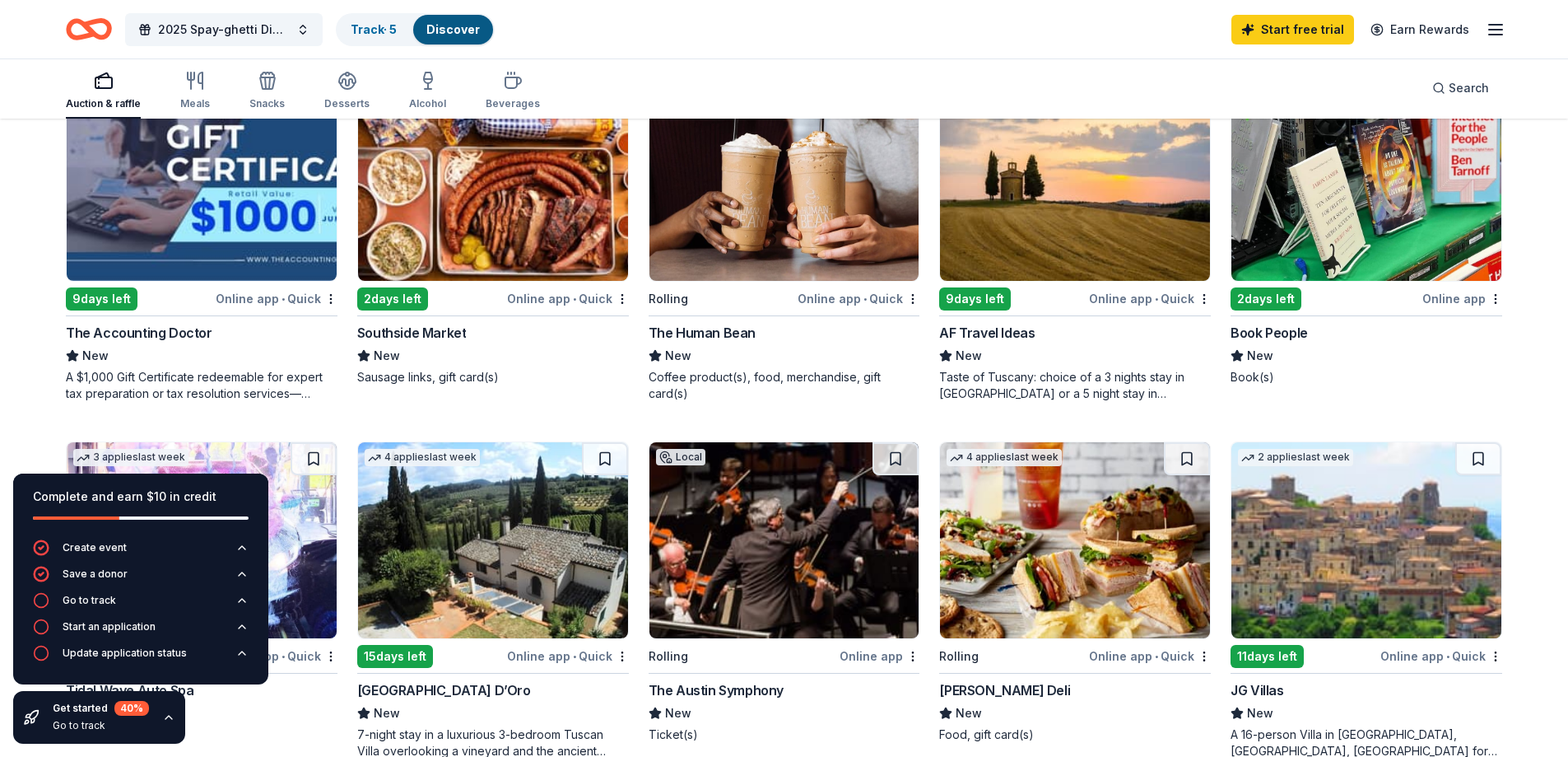
click at [471, 222] on img at bounding box center [492, 183] width 270 height 196
click at [1280, 332] on div "Book People" at bounding box center [1269, 333] width 78 height 19
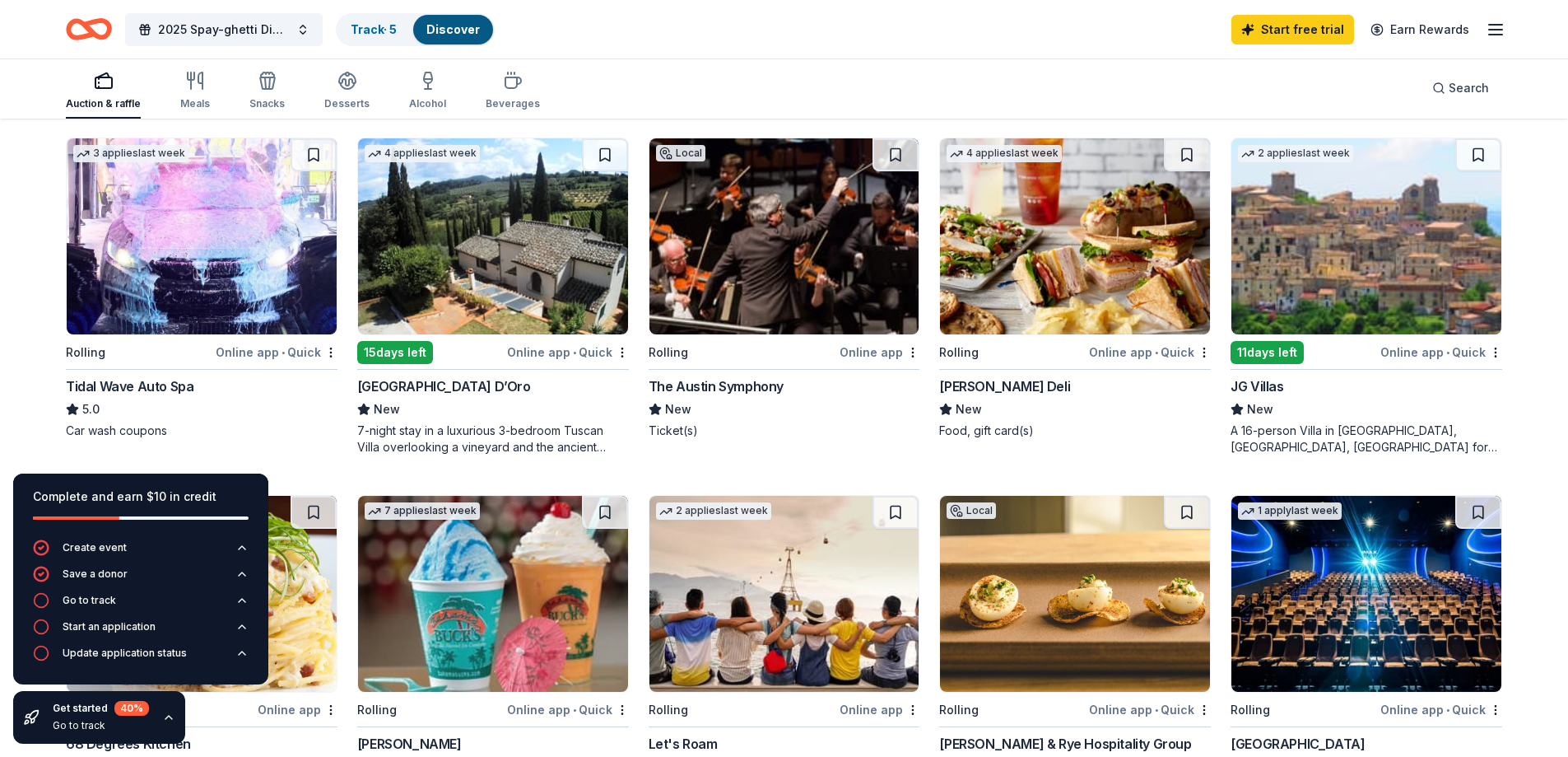
scroll to position [906, 0]
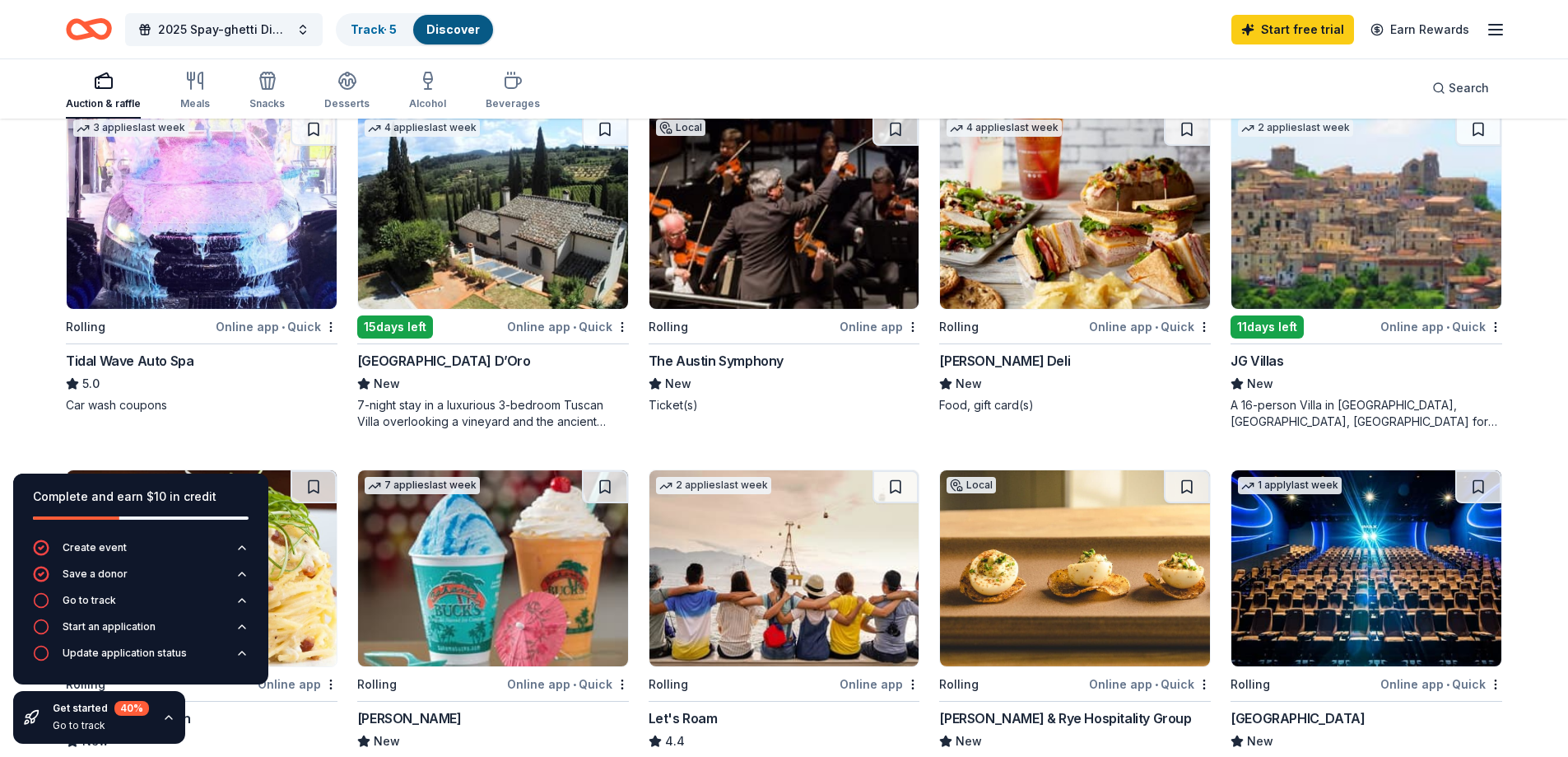
click at [757, 355] on div "The Austin Symphony" at bounding box center [716, 361] width 135 height 19
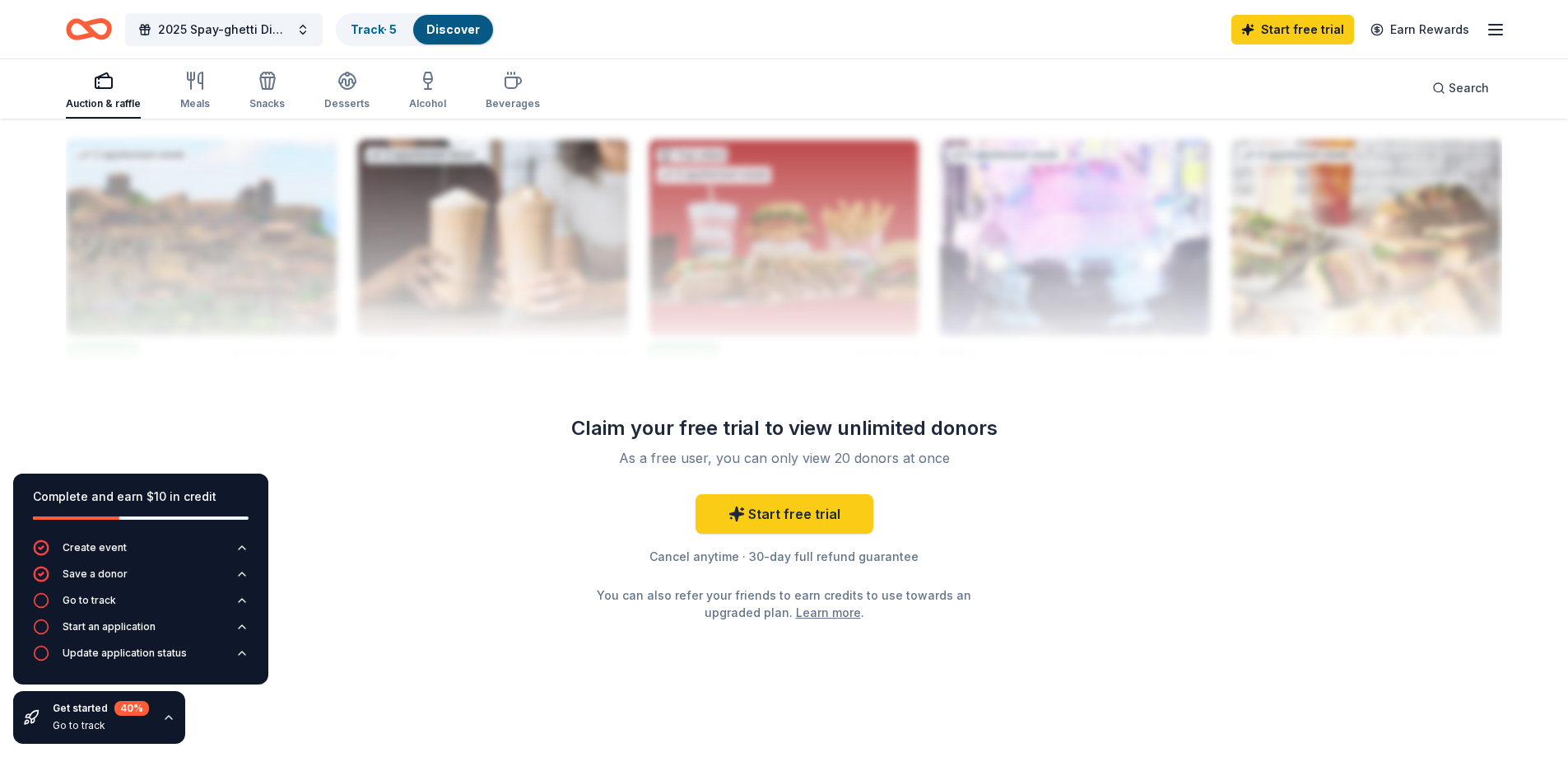
scroll to position [1636, 0]
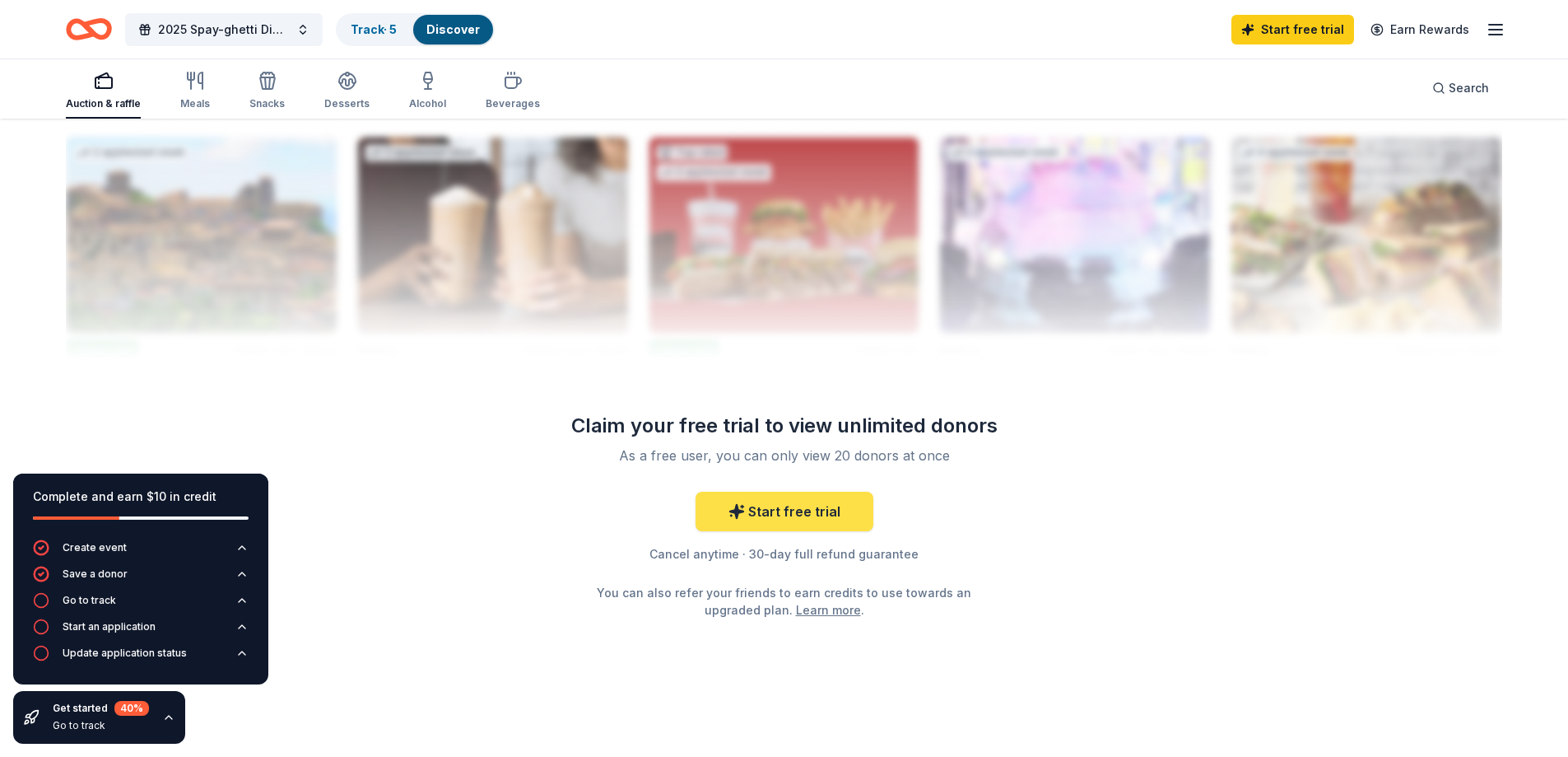
click at [780, 518] on link "Start free trial" at bounding box center [784, 511] width 178 height 40
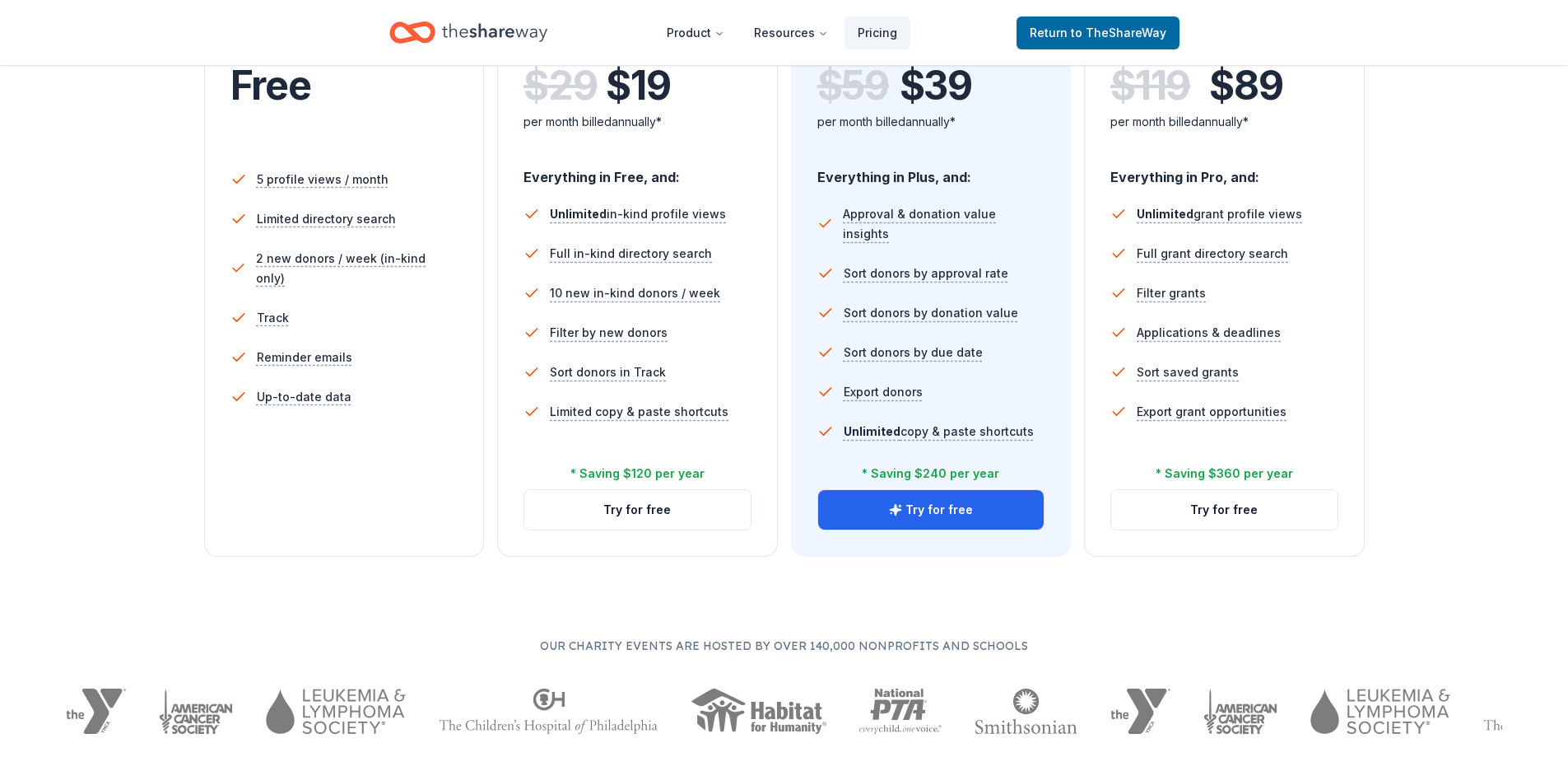
scroll to position [412, 0]
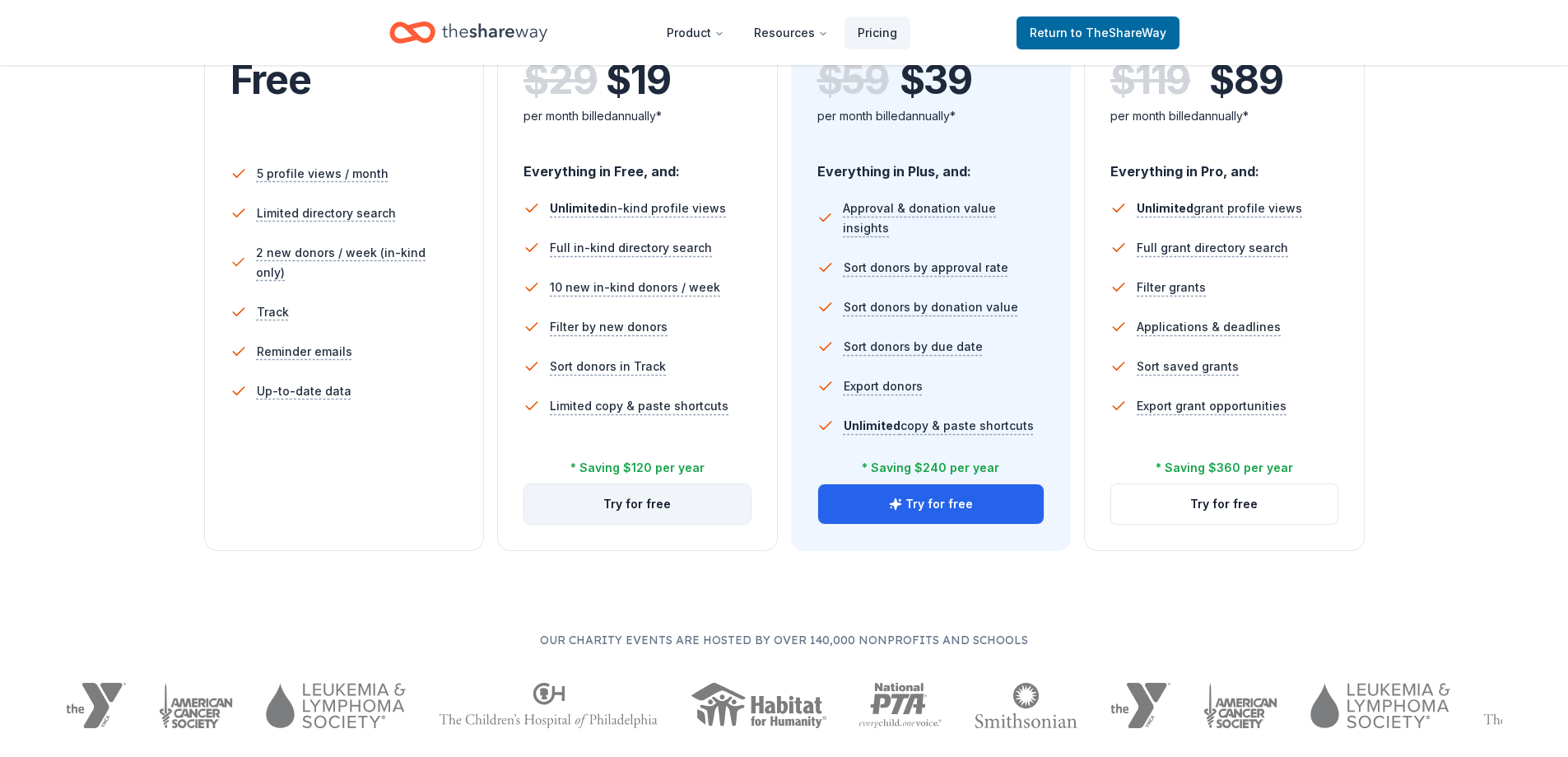
click at [642, 498] on button "Try for free" at bounding box center [637, 503] width 226 height 40
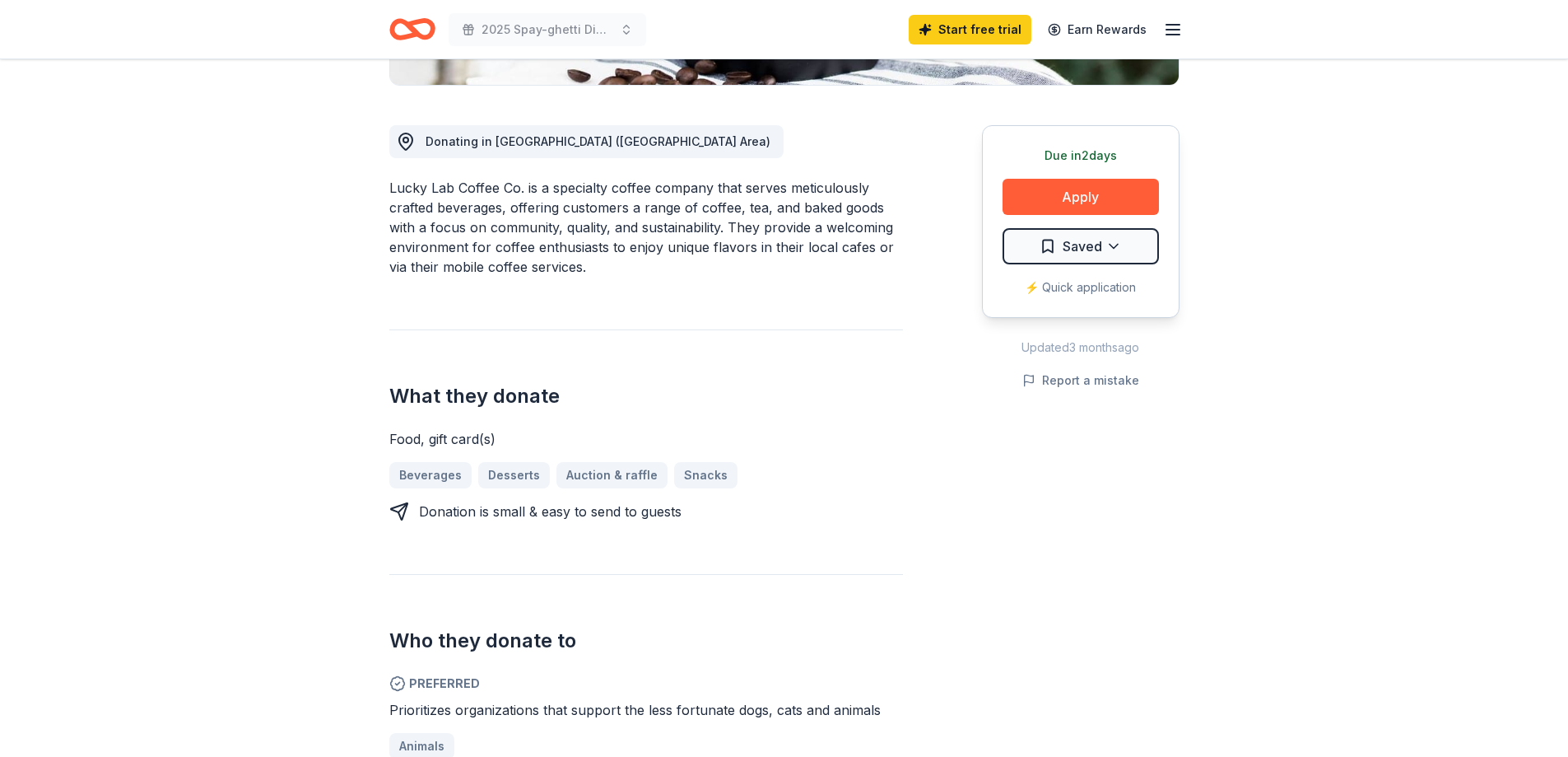
scroll to position [412, 0]
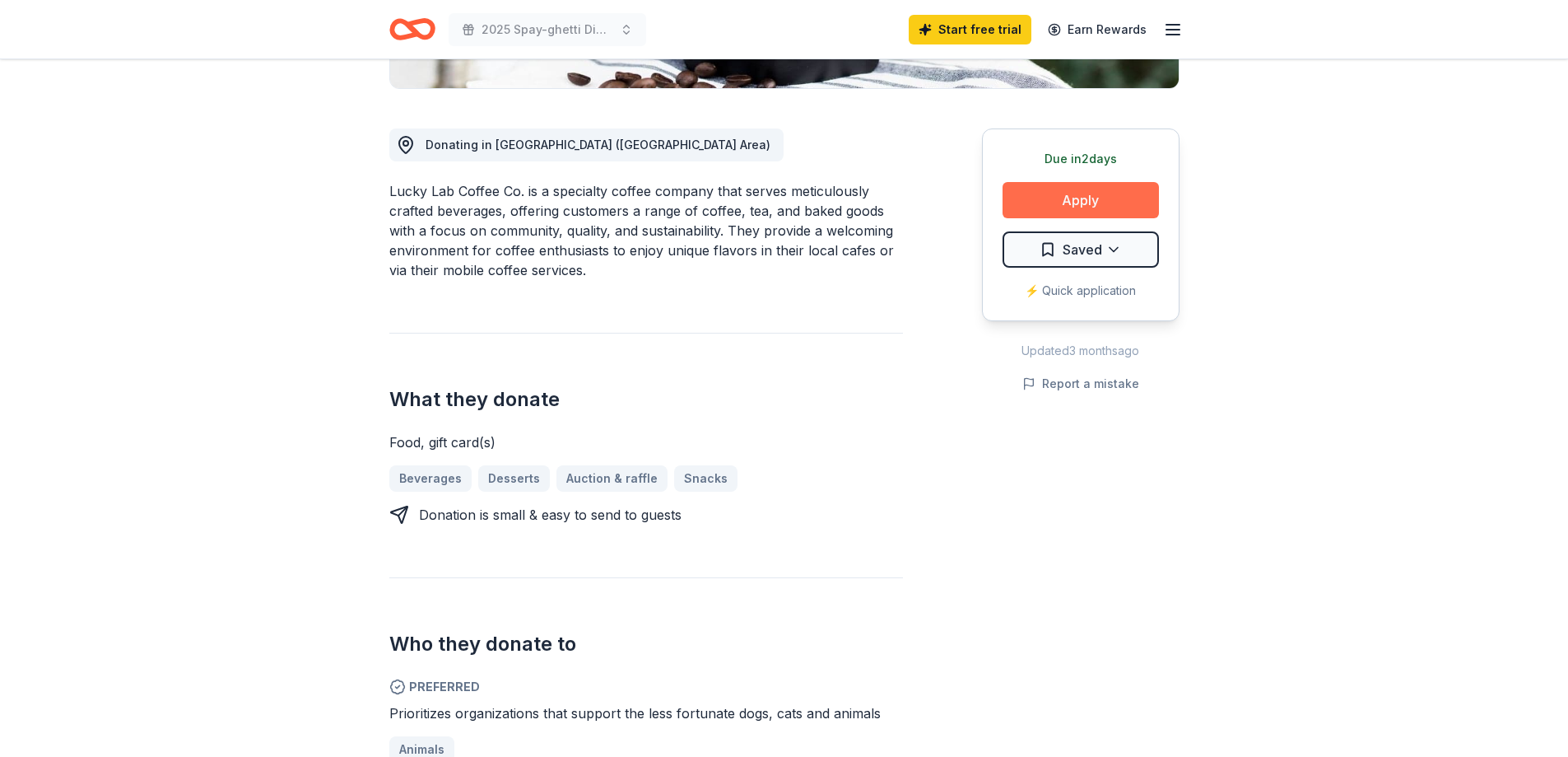
click at [1084, 203] on button "Apply" at bounding box center [1080, 200] width 156 height 36
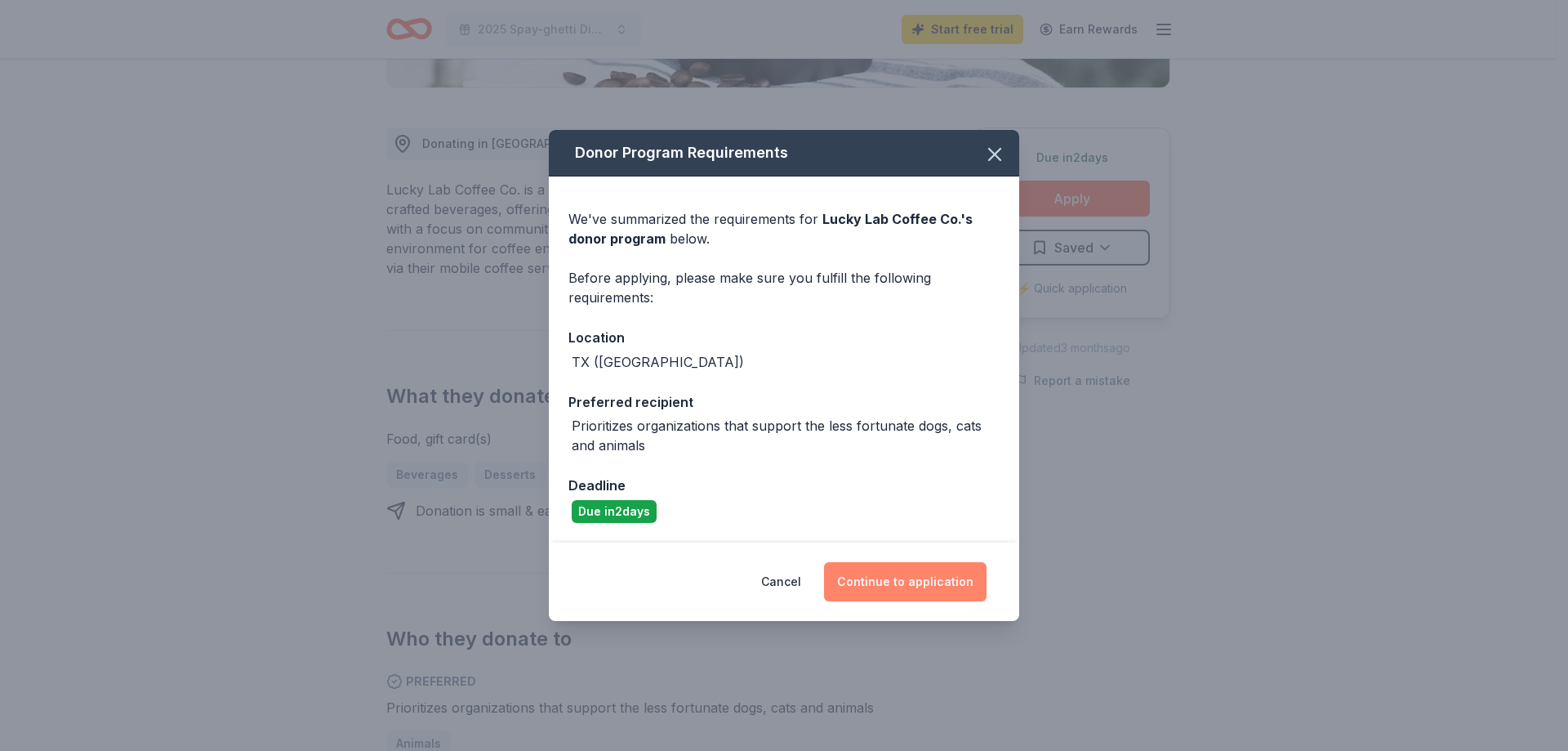
click at [917, 587] on button "Continue to application" at bounding box center [904, 582] width 162 height 39
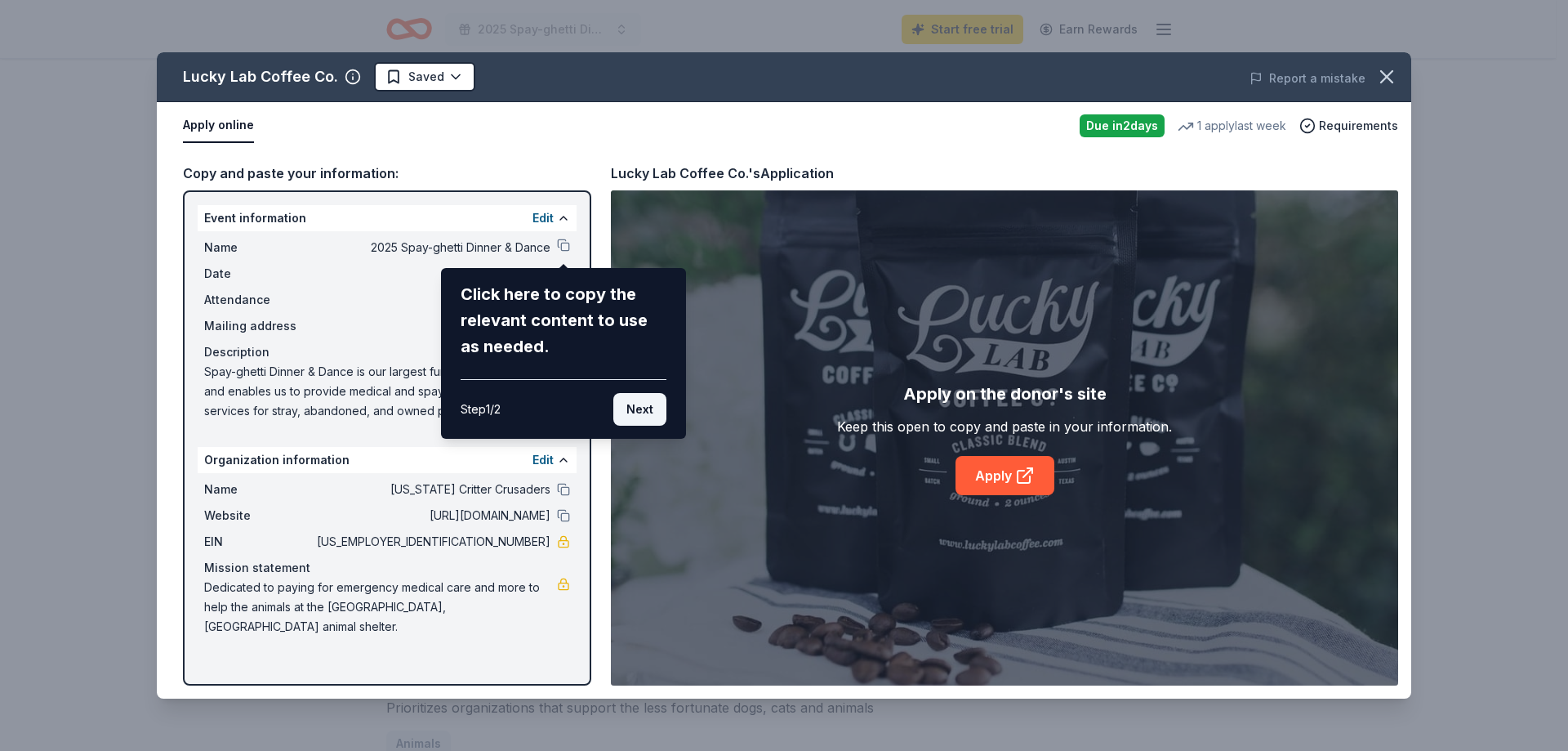
click at [633, 411] on button "Next" at bounding box center [639, 409] width 53 height 32
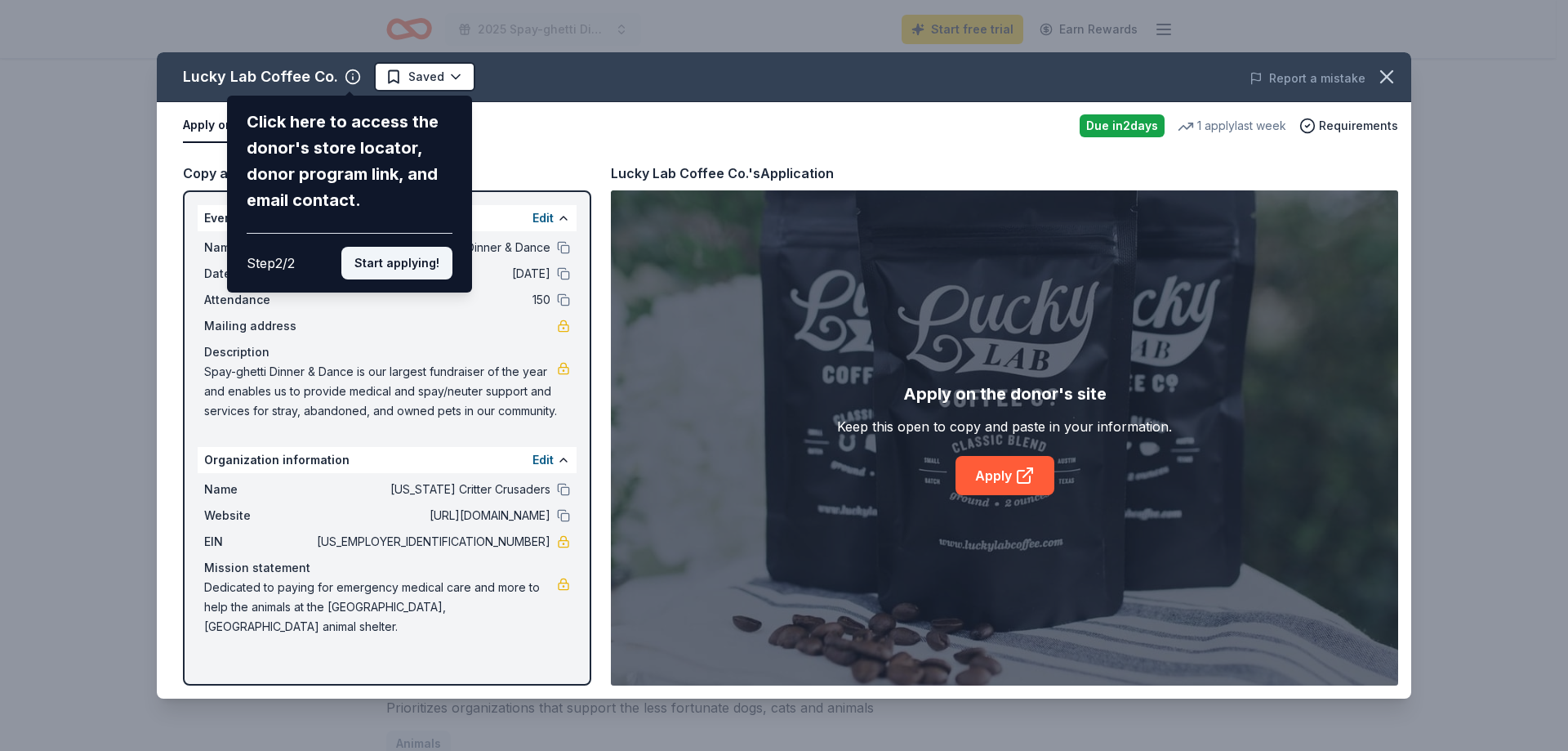
click at [398, 267] on button "Start applying!" at bounding box center [396, 262] width 111 height 32
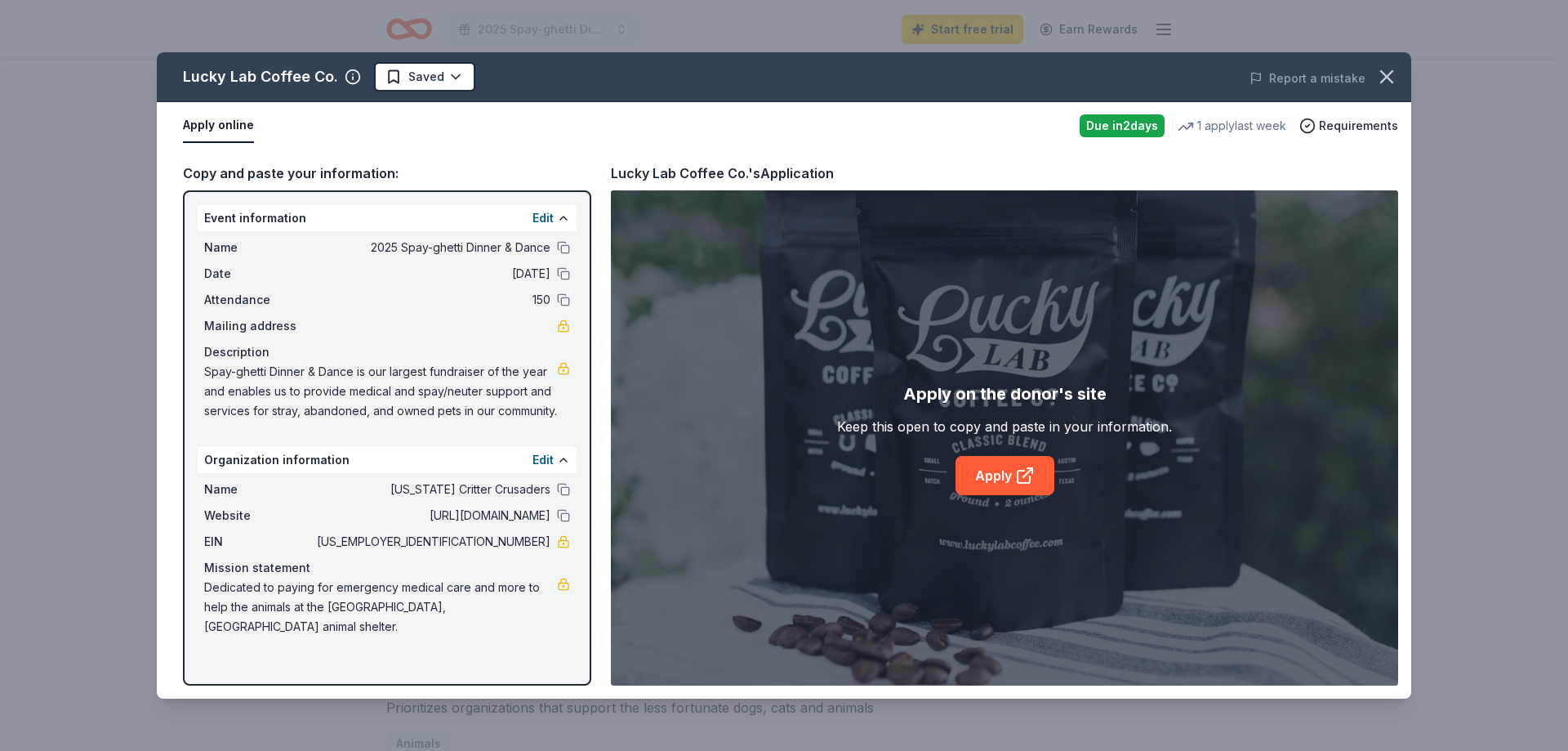
click at [347, 77] on div "Lucky Lab Coffee Co. Saved Report a mistake Apply online Due in 2 days 1 apply …" at bounding box center [784, 376] width 1254 height 646
click at [347, 78] on icon "button" at bounding box center [353, 76] width 17 height 17
click at [1006, 478] on link "Apply" at bounding box center [1004, 476] width 99 height 39
drag, startPoint x: 458, startPoint y: 610, endPoint x: 217, endPoint y: 606, distance: 241.0
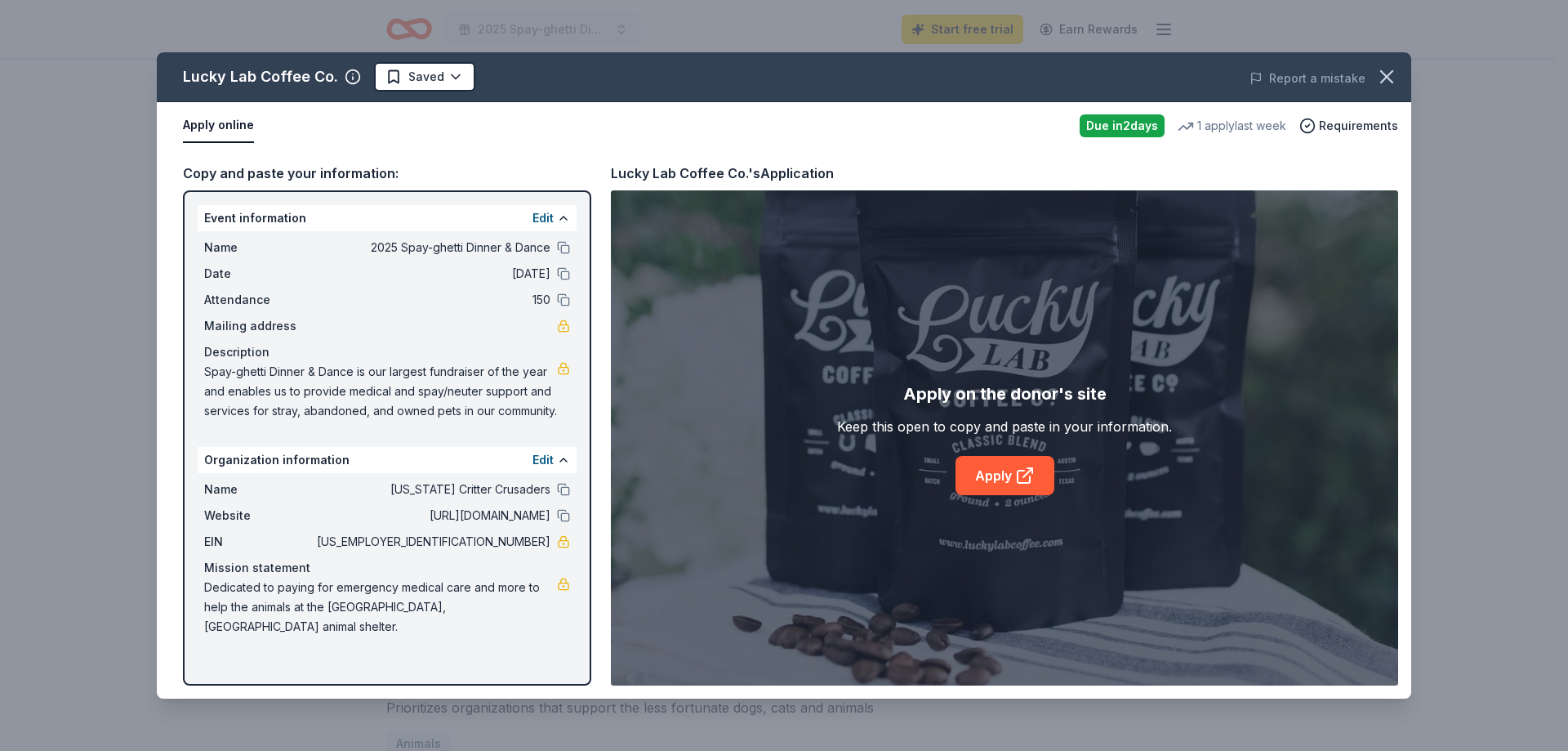
click at [217, 606] on span "Dedicated to paying for emergency medical care and more to help the animals at …" at bounding box center [381, 606] width 353 height 59
click at [1386, 76] on icon "button" at bounding box center [1386, 76] width 11 height 11
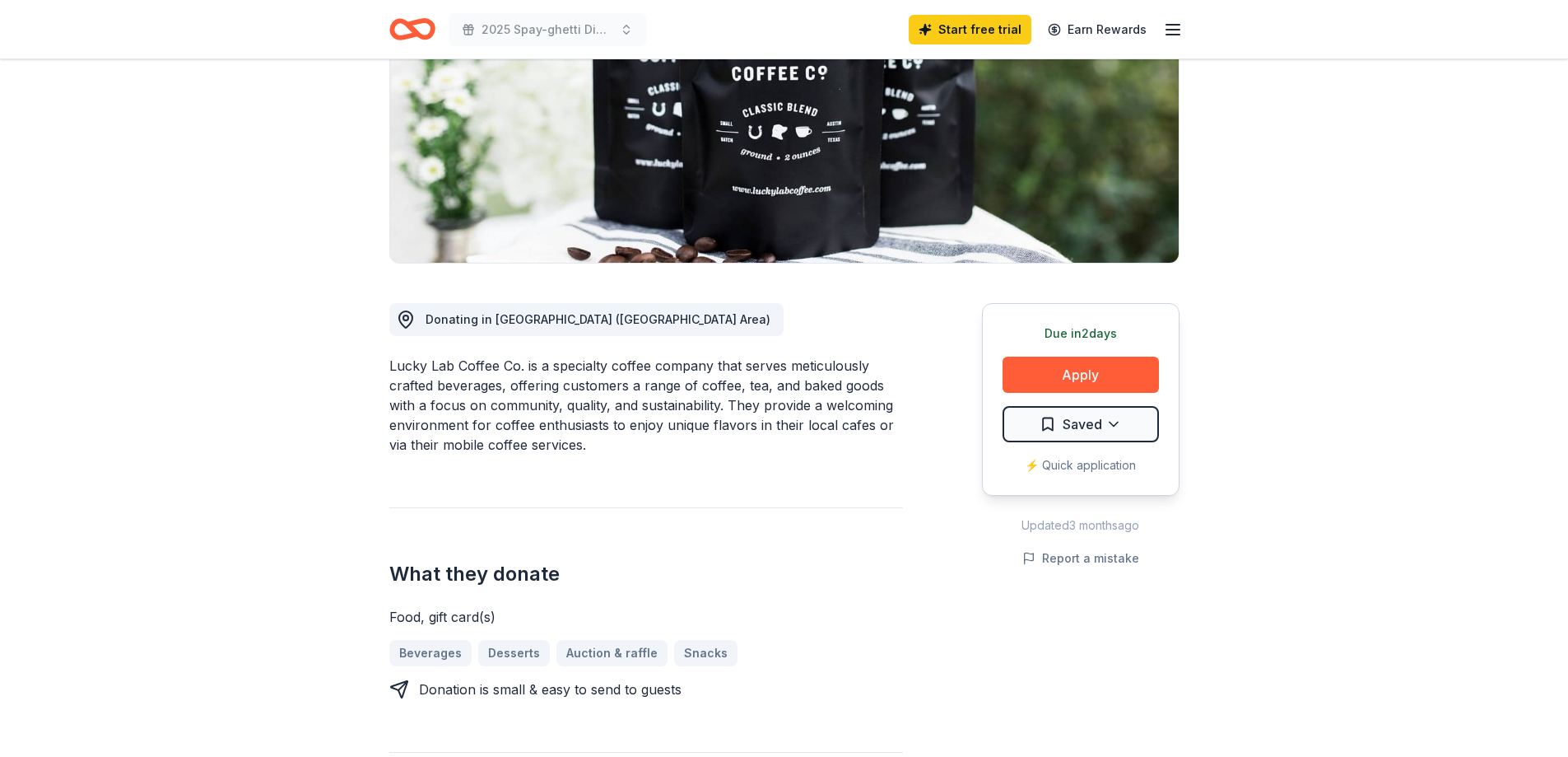
scroll to position [247, 0]
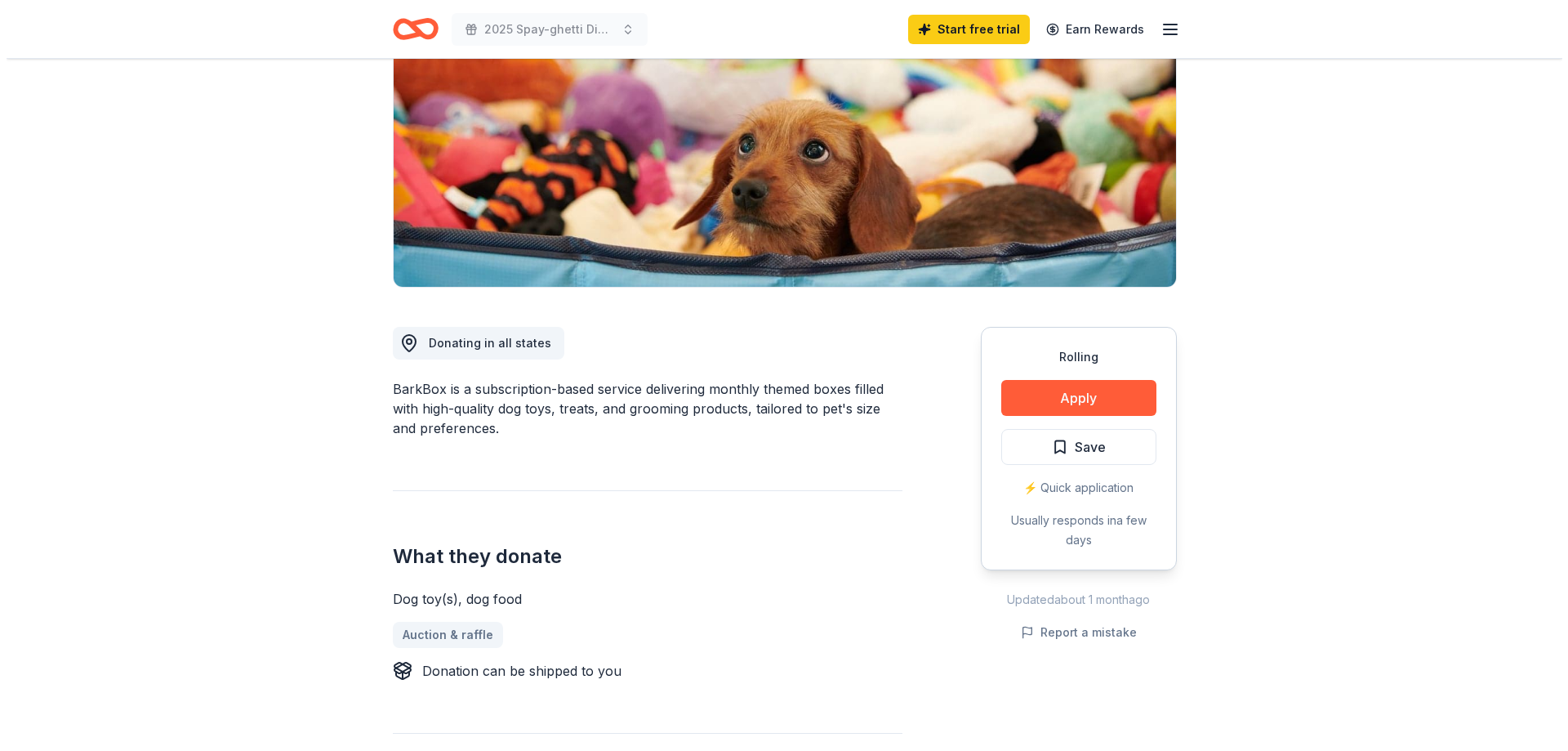
scroll to position [326, 0]
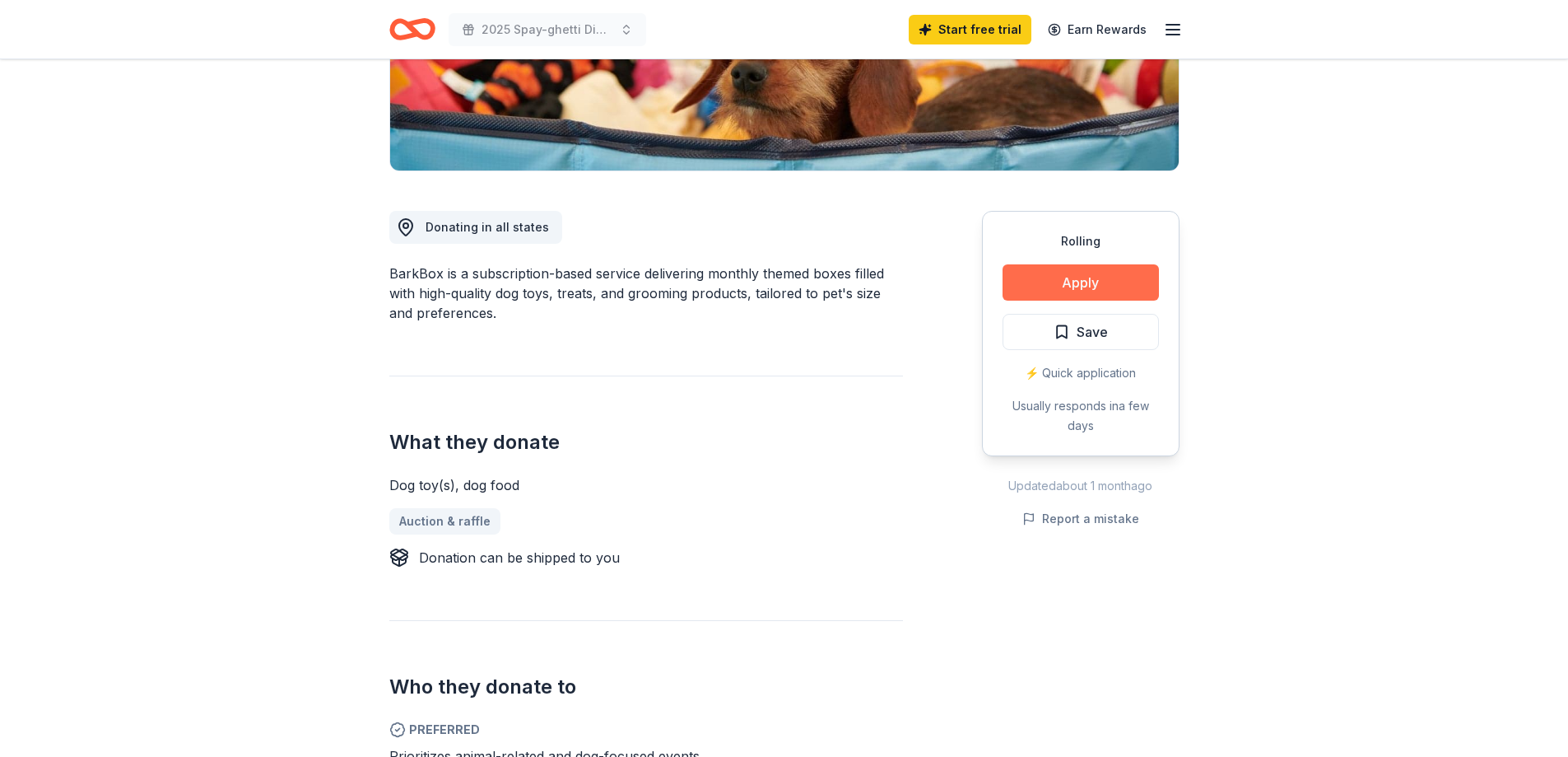
click at [1111, 280] on button "Apply" at bounding box center [1080, 282] width 156 height 36
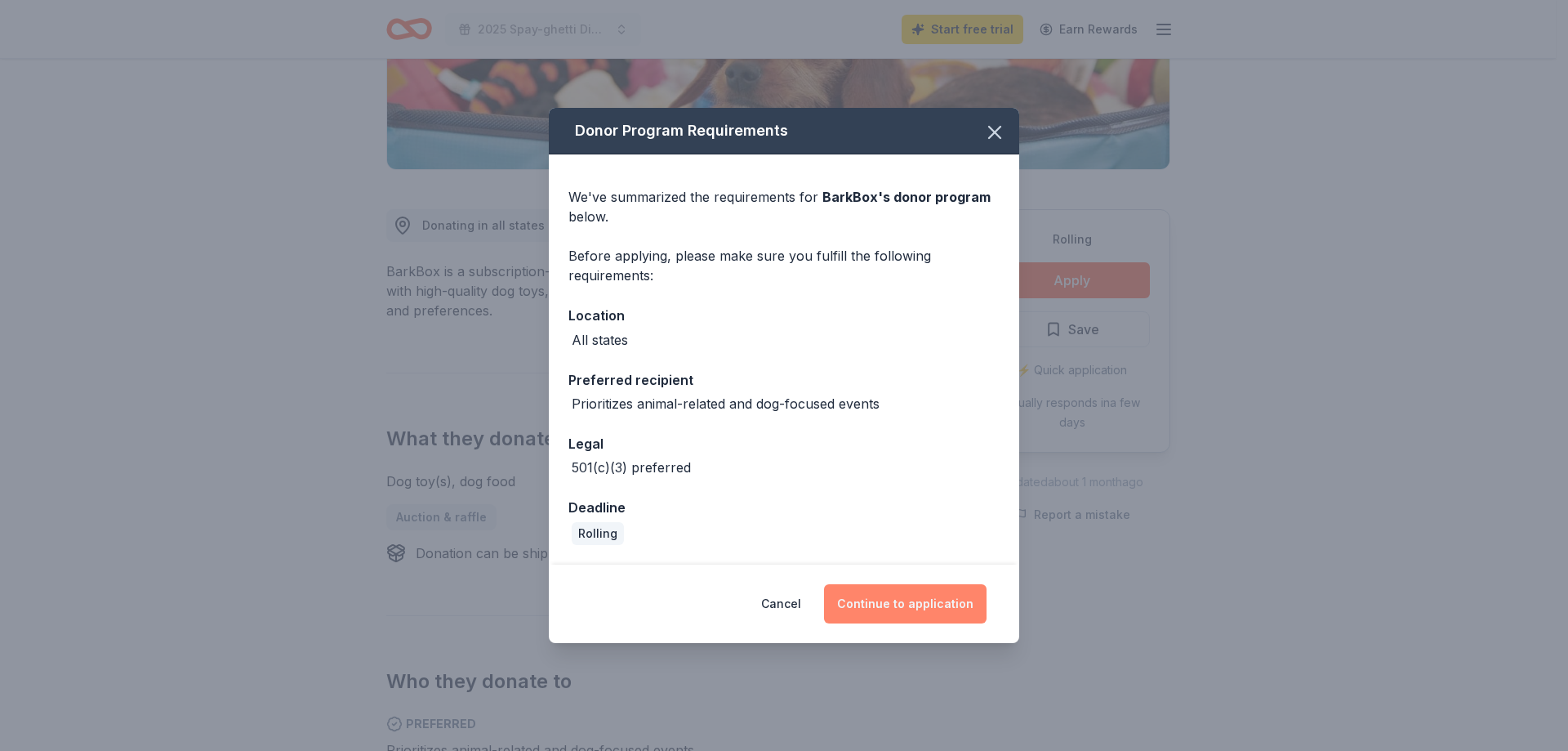
click at [909, 610] on button "Continue to application" at bounding box center [904, 604] width 162 height 39
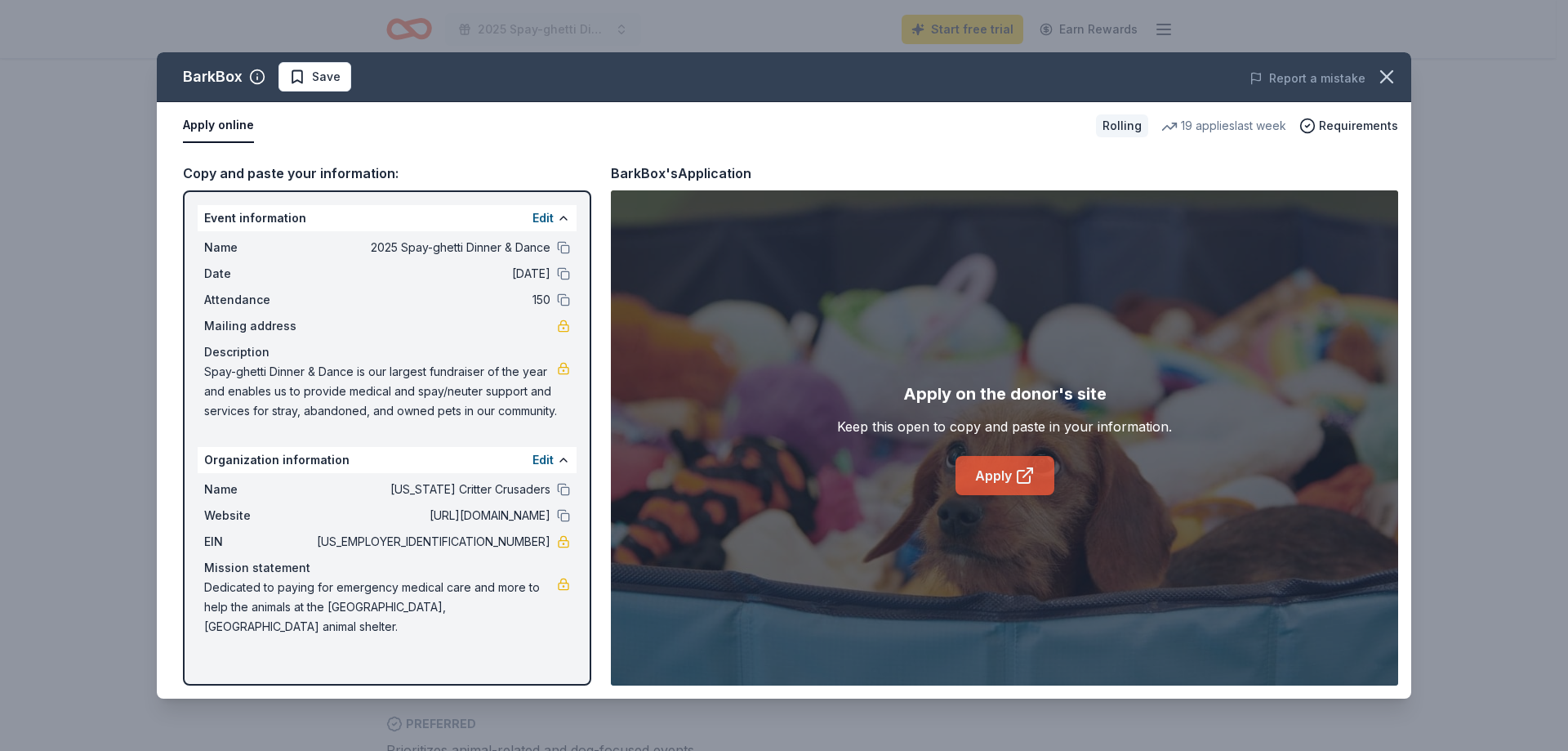
click at [1036, 488] on link "Apply" at bounding box center [1004, 476] width 99 height 39
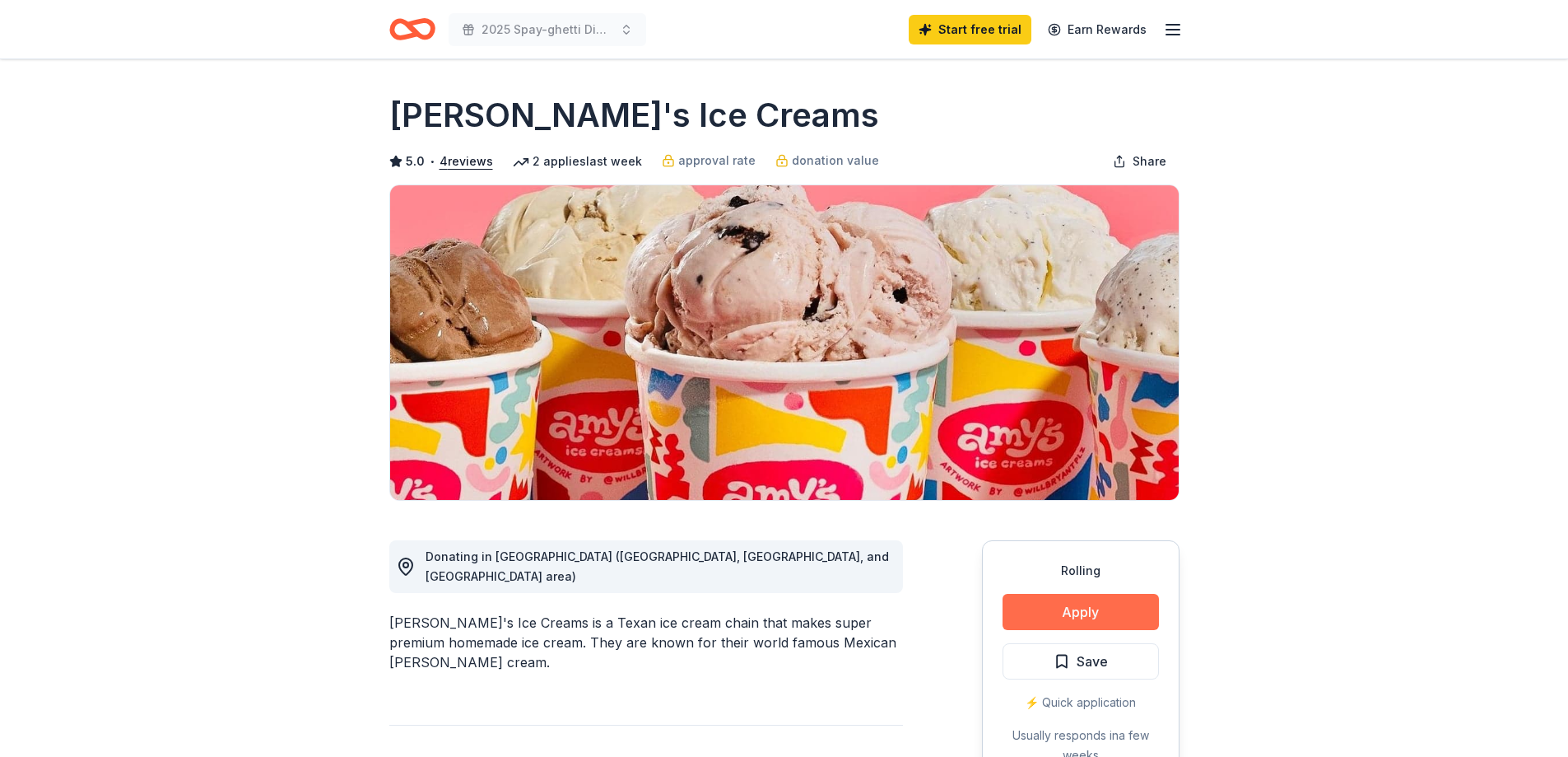
click at [1064, 610] on button "Apply" at bounding box center [1080, 611] width 156 height 36
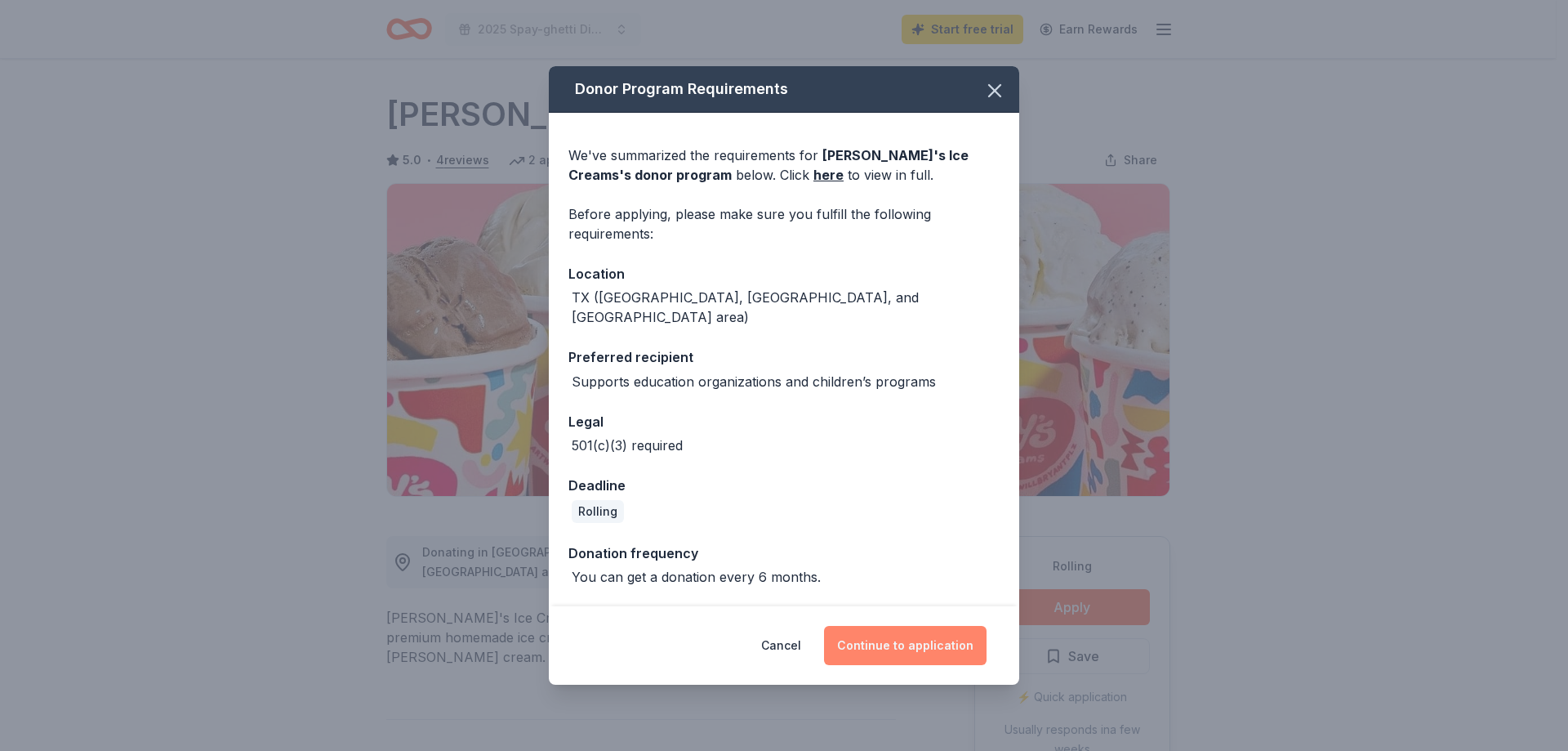
click at [906, 638] on button "Continue to application" at bounding box center [904, 645] width 162 height 39
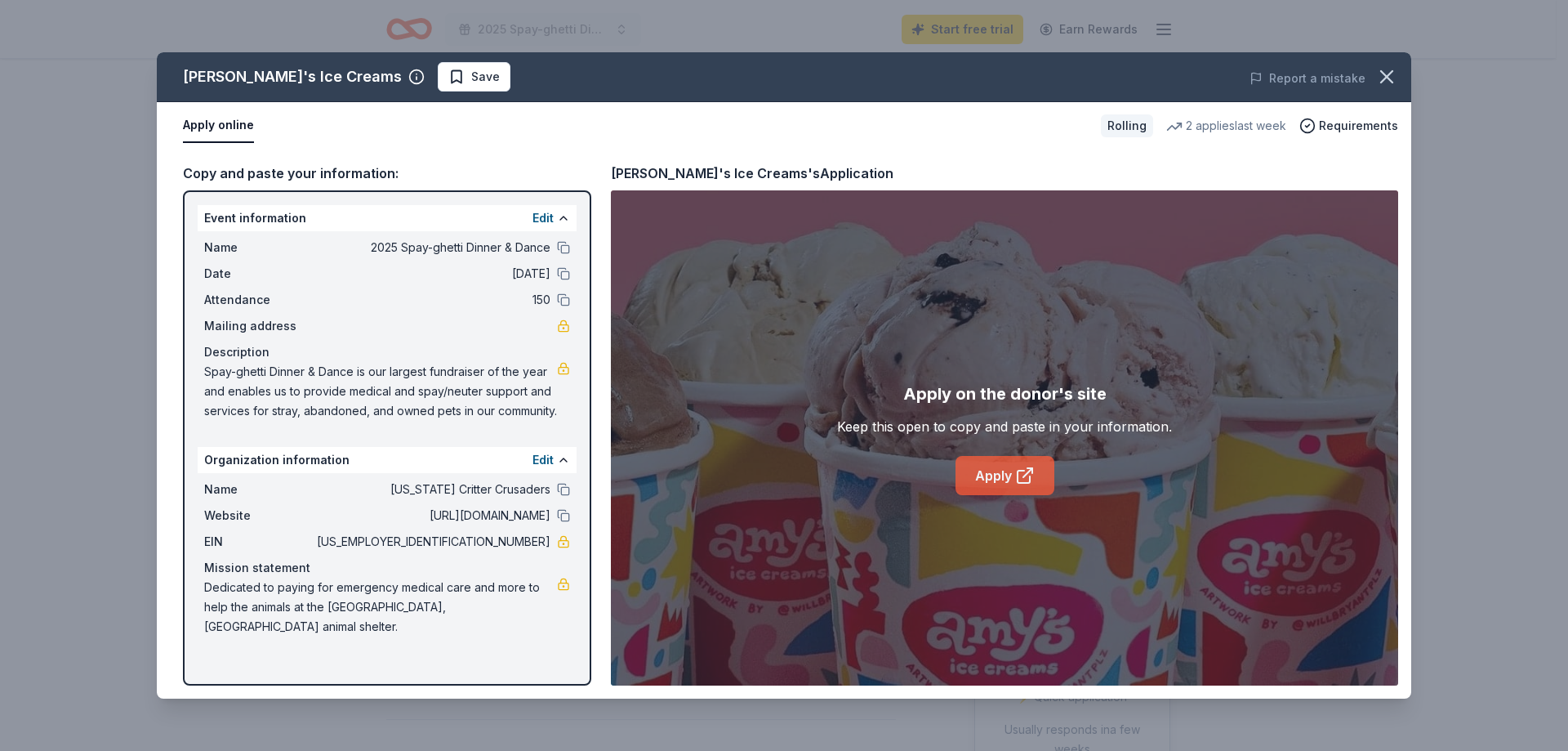
click at [996, 480] on link "Apply" at bounding box center [1004, 476] width 99 height 39
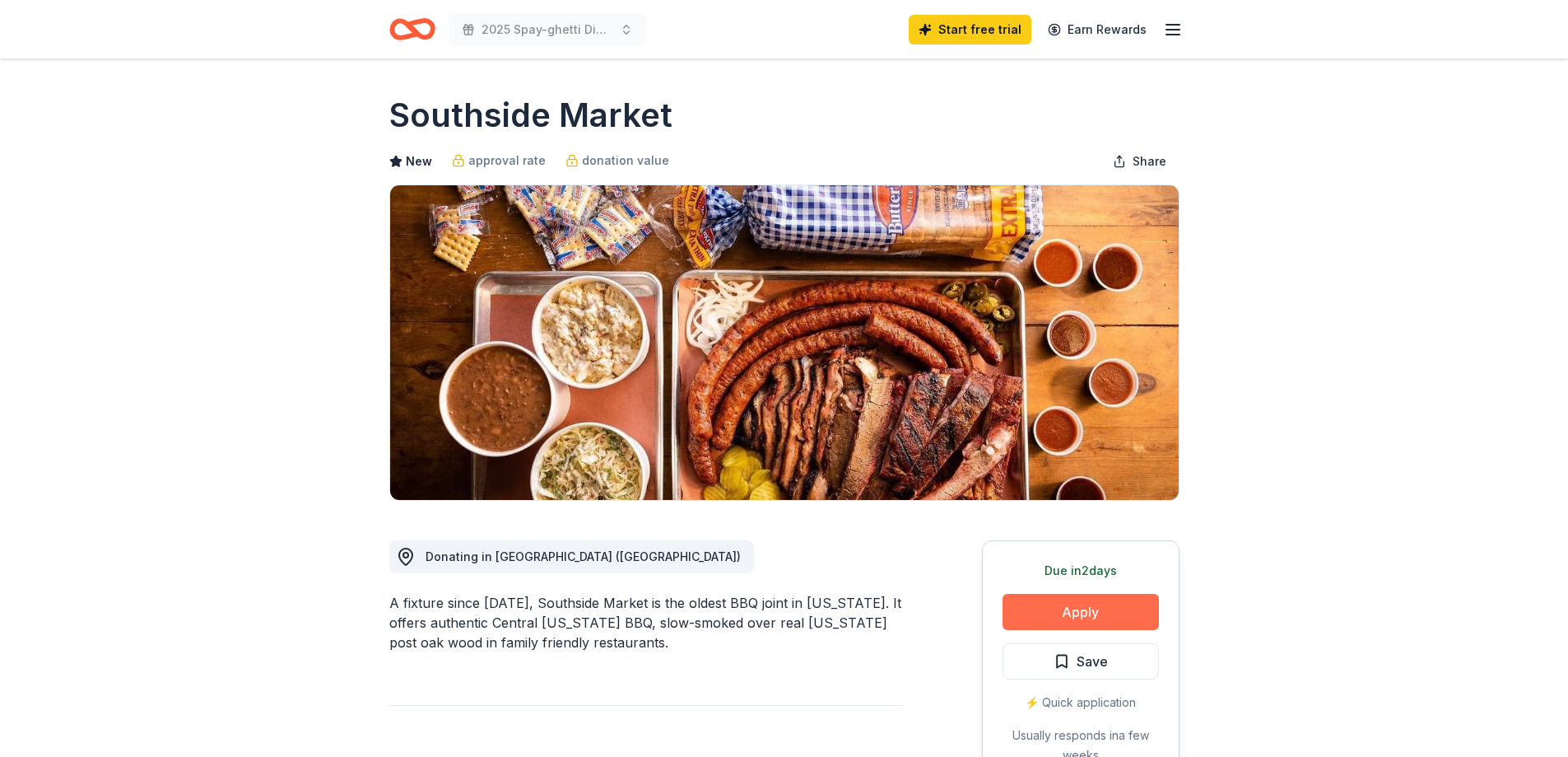
click at [1089, 610] on button "Apply" at bounding box center [1080, 611] width 156 height 36
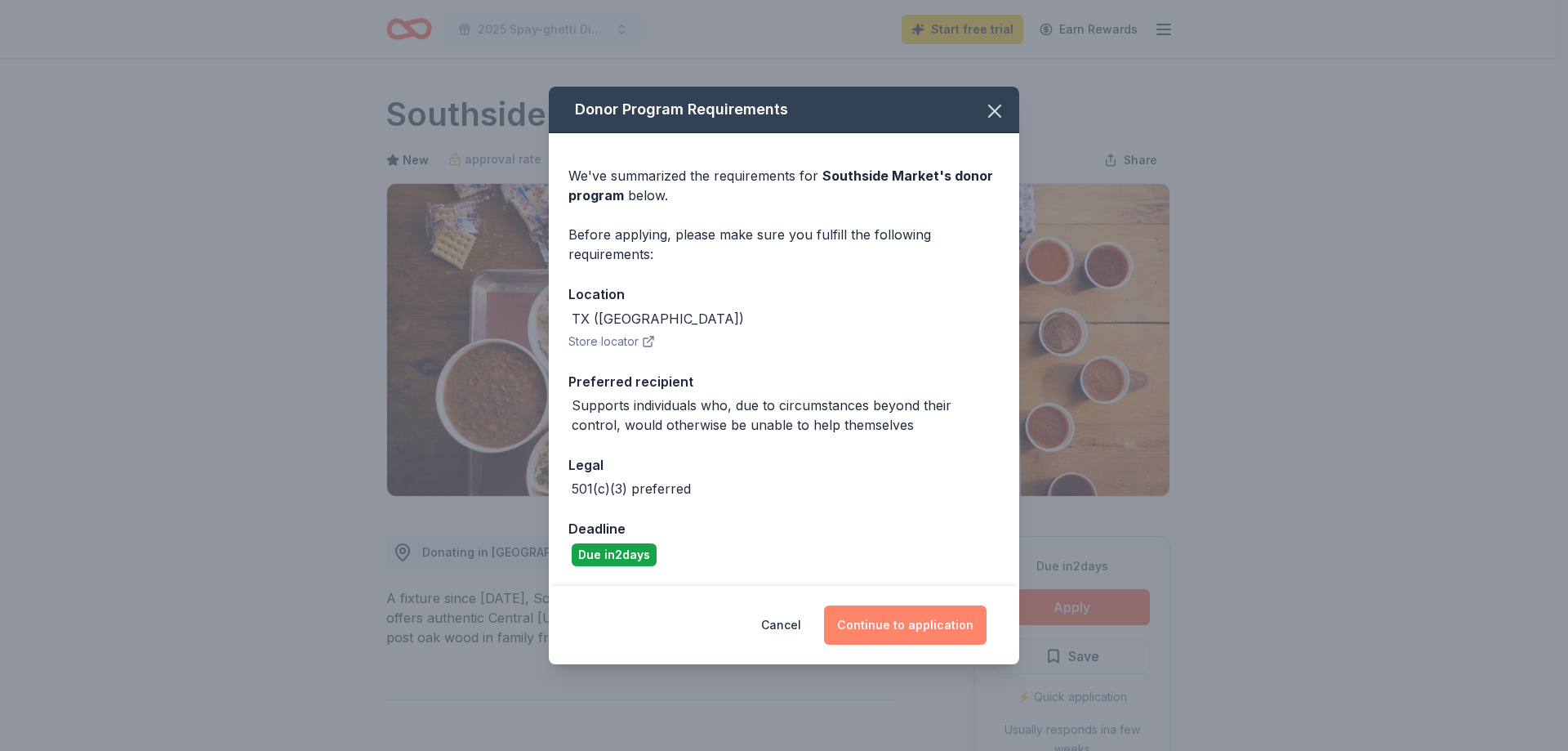
click at [917, 619] on button "Continue to application" at bounding box center [904, 625] width 162 height 39
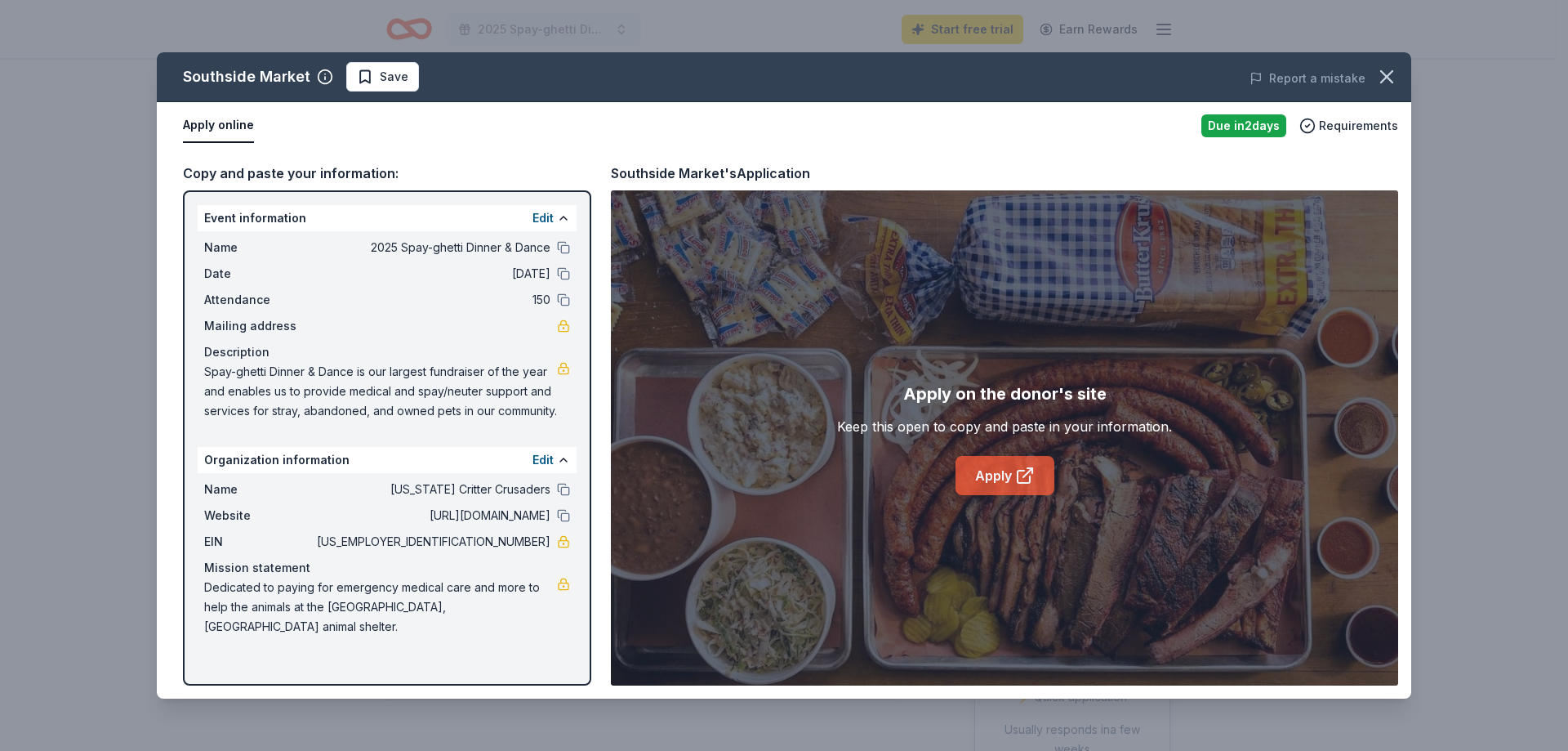
click at [1001, 480] on link "Apply" at bounding box center [1004, 476] width 99 height 39
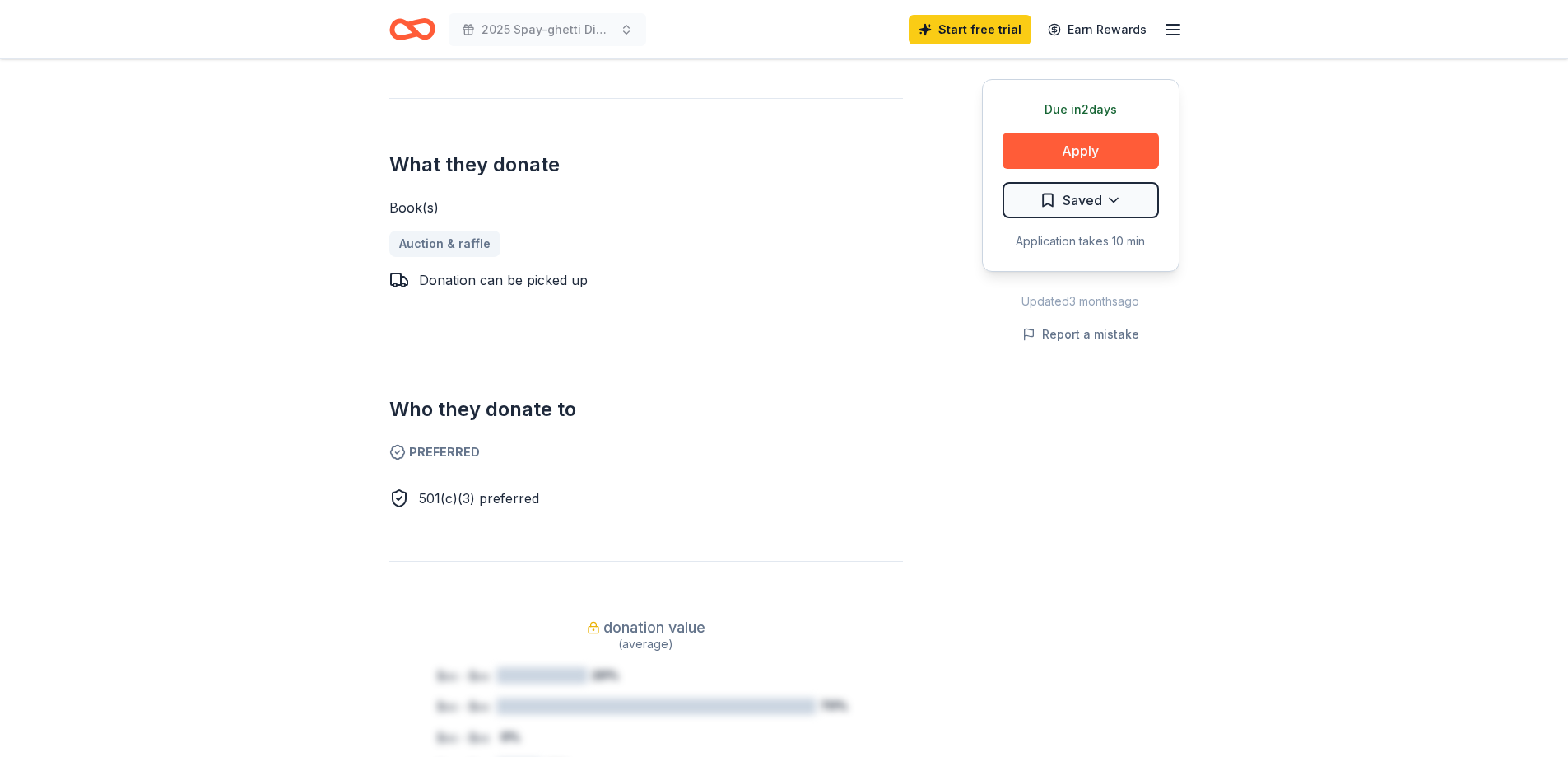
scroll to position [577, 0]
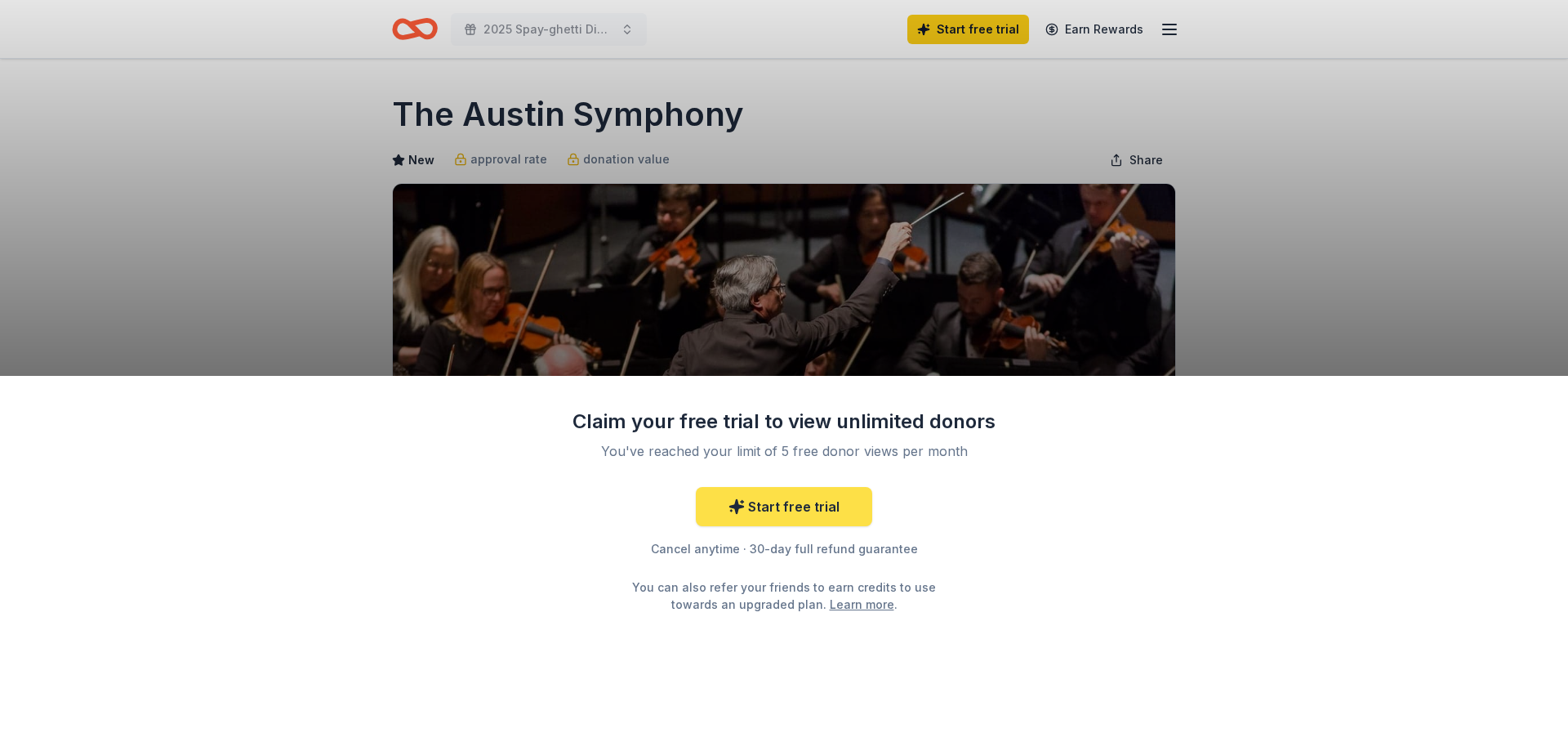
click at [808, 504] on link "Start free trial" at bounding box center [783, 506] width 176 height 39
